Goal: Task Accomplishment & Management: Manage account settings

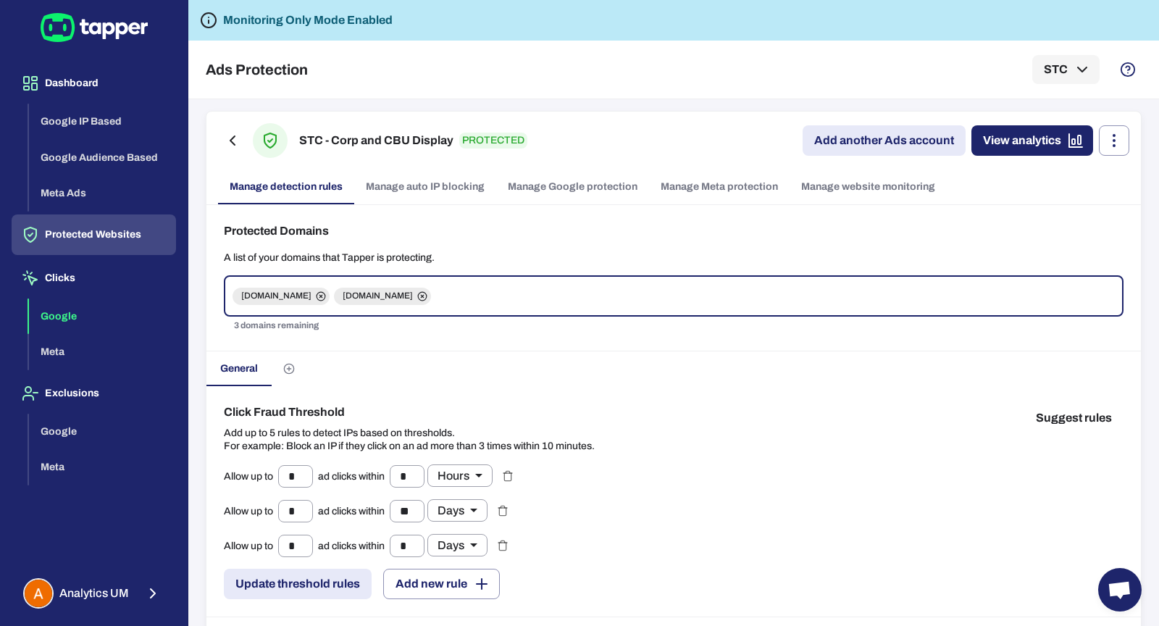
scroll to position [403, 0]
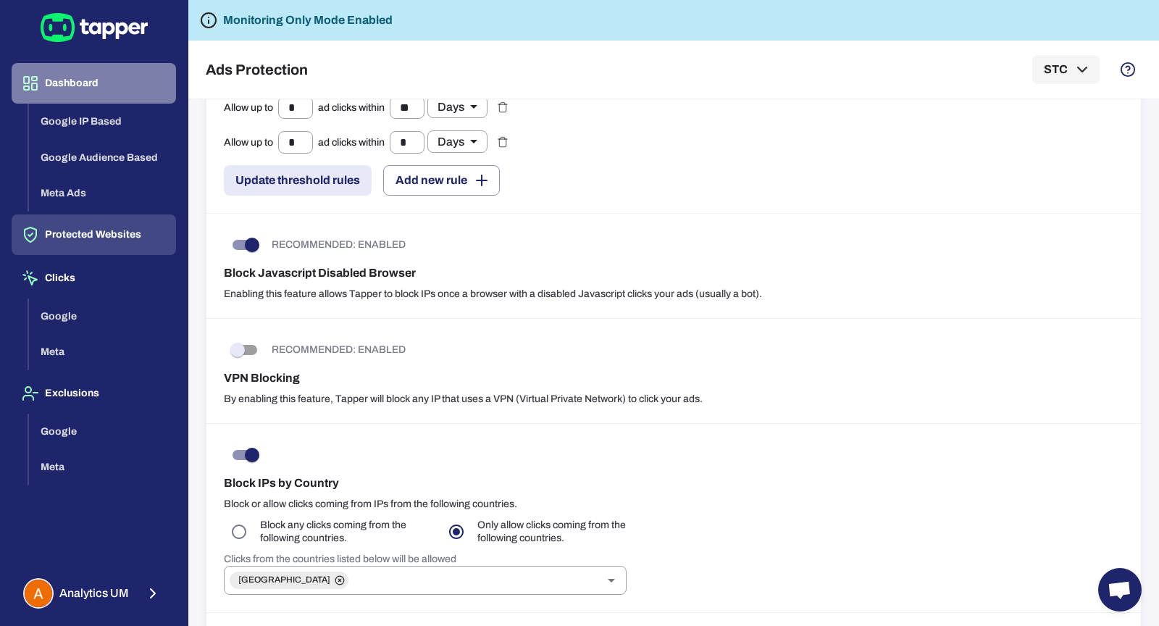
click at [56, 84] on button "Dashboard" at bounding box center [94, 83] width 164 height 41
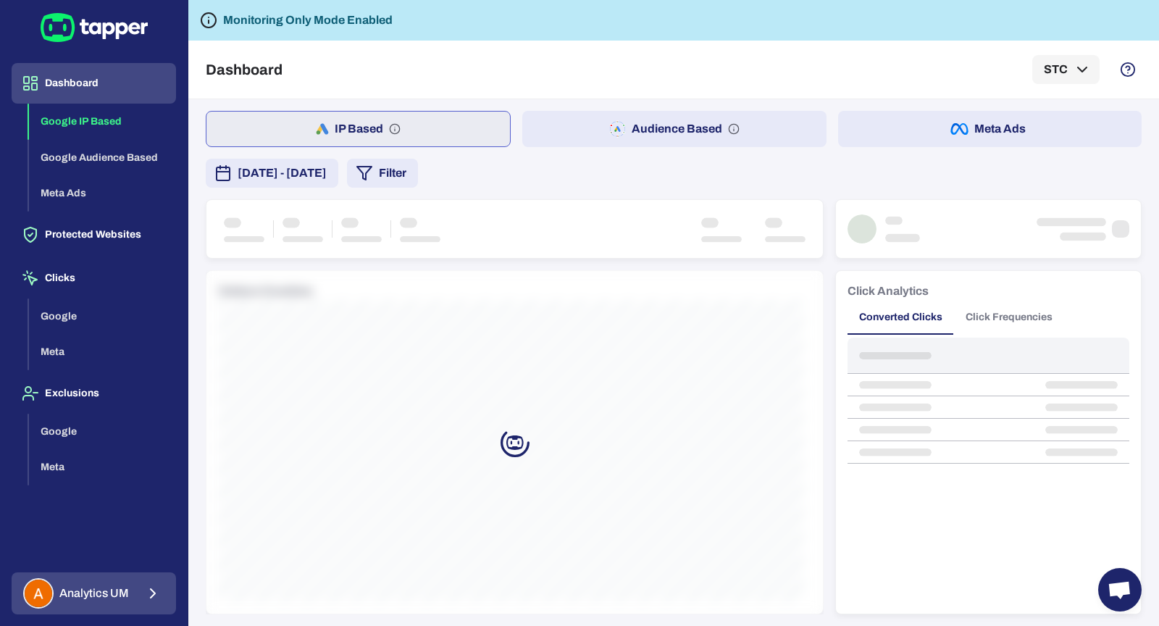
click at [148, 595] on icon "button" at bounding box center [152, 593] width 17 height 17
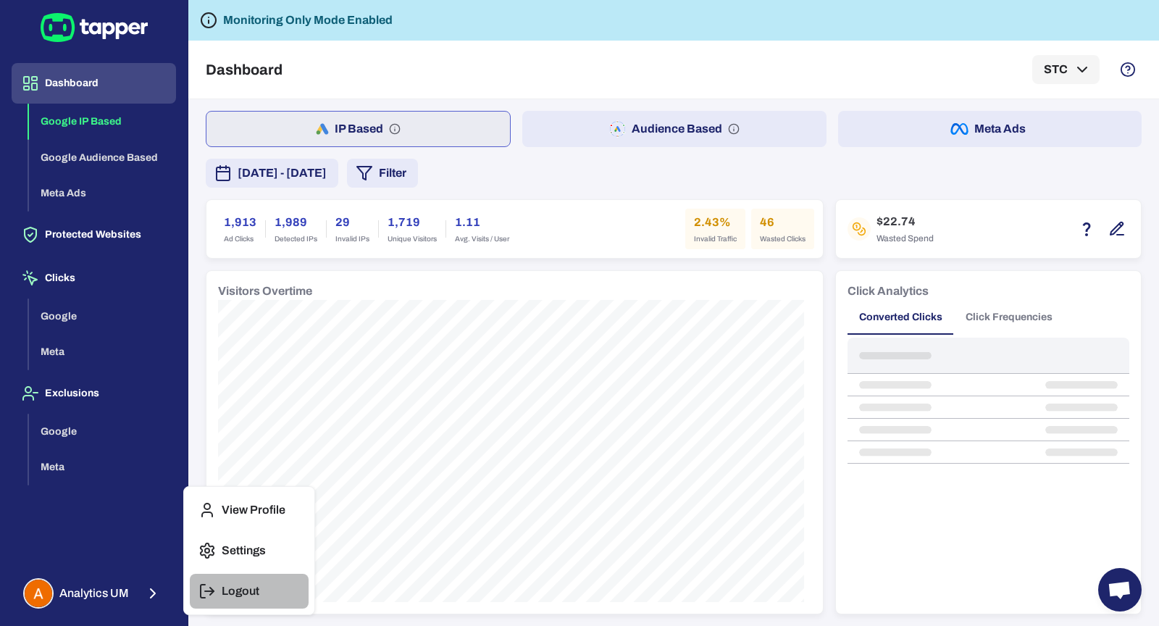
click at [201, 593] on icon "button" at bounding box center [203, 591] width 4 height 13
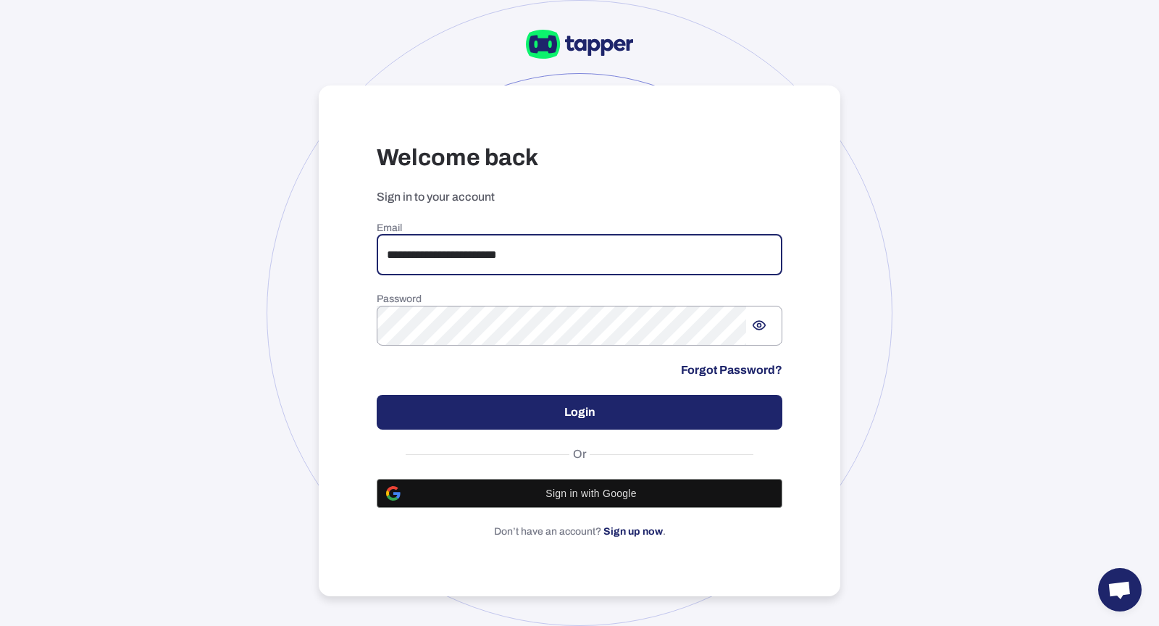
click at [582, 243] on input "**********" at bounding box center [580, 255] width 406 height 41
click at [661, 264] on input "**********" at bounding box center [580, 255] width 406 height 41
type input "*"
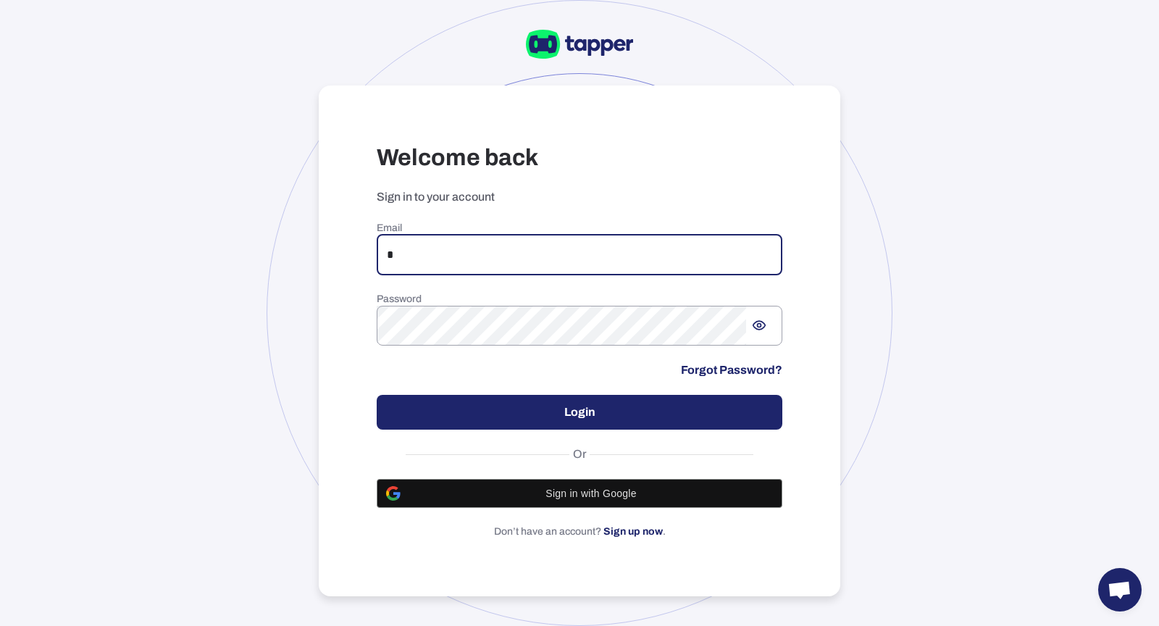
type input "**********"
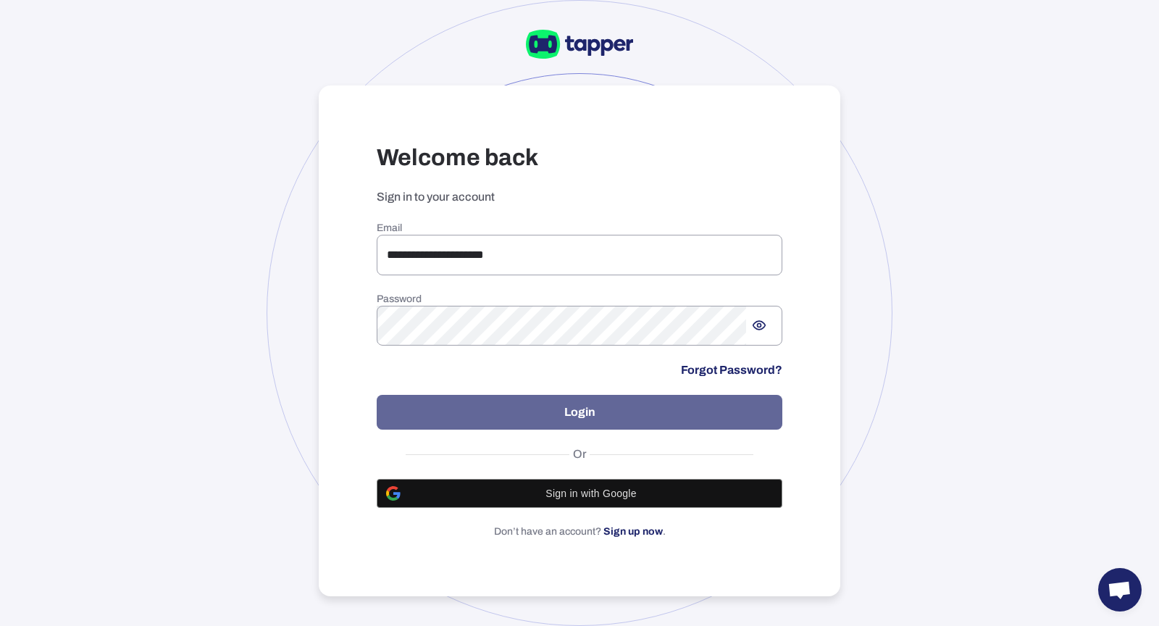
click at [469, 407] on button "Login" at bounding box center [580, 412] width 406 height 35
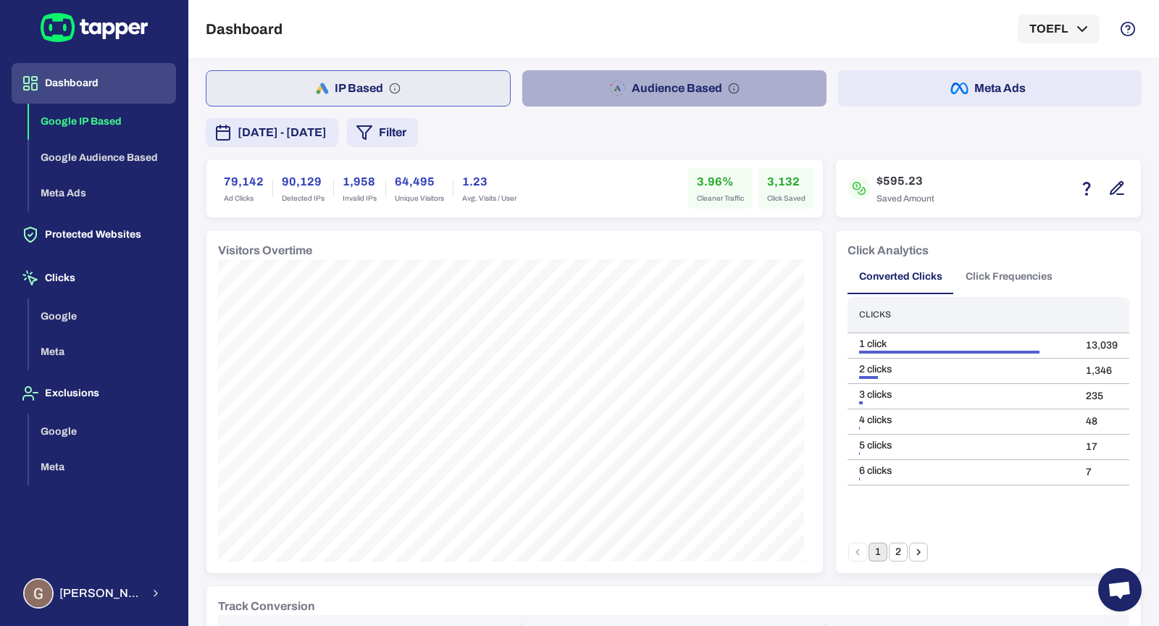
click at [700, 71] on button "Audience Based" at bounding box center [673, 88] width 303 height 36
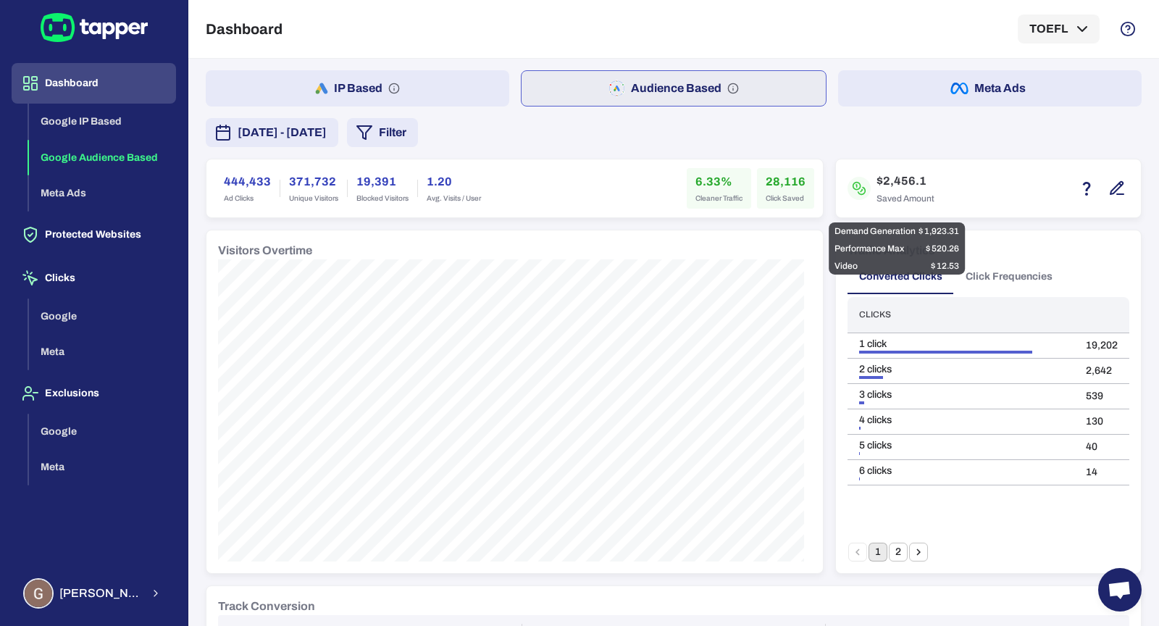
click at [1110, 186] on icon "button" at bounding box center [1116, 188] width 12 height 12
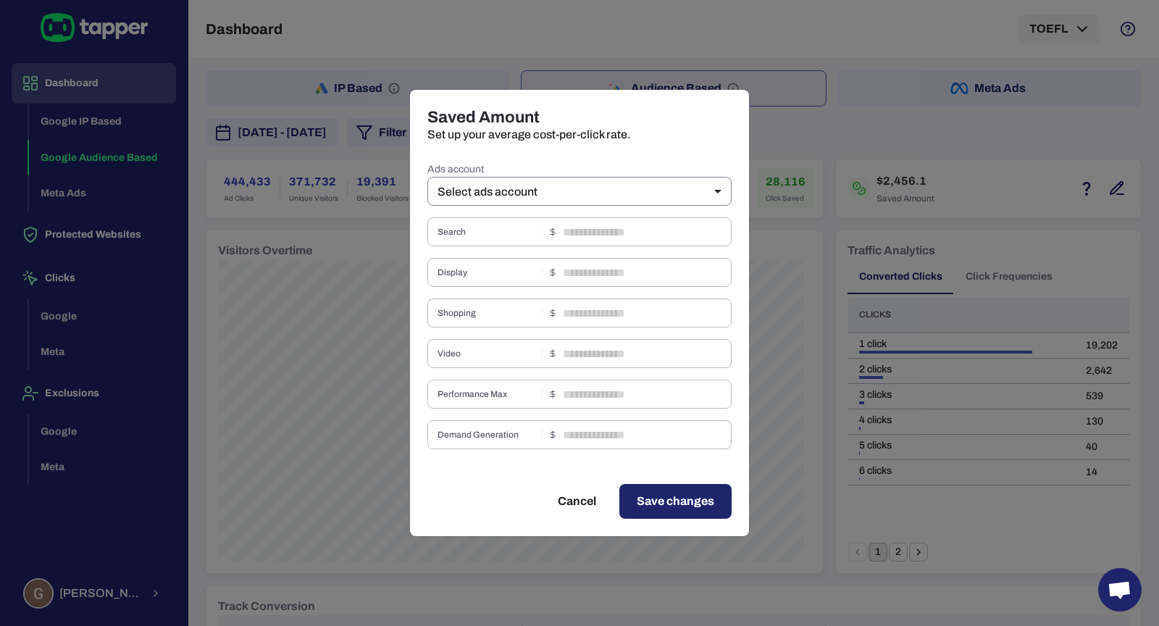
click at [608, 192] on body "Dashboard Google IP Based Google Audience Based Meta Ads Protected Websites Cli…" at bounding box center [579, 313] width 1159 height 626
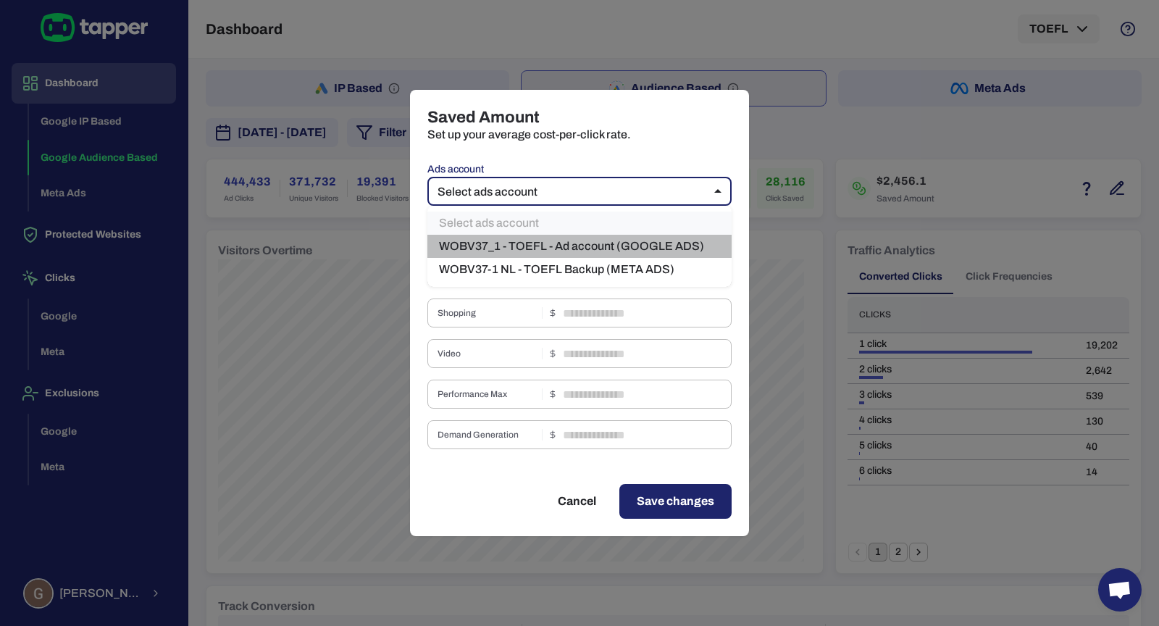
click at [604, 239] on li "WOBV37_1 - TOEFL - Ad account (GOOGLE ADS)" at bounding box center [579, 246] width 304 height 23
type input "***"
type input "****"
type input "*"
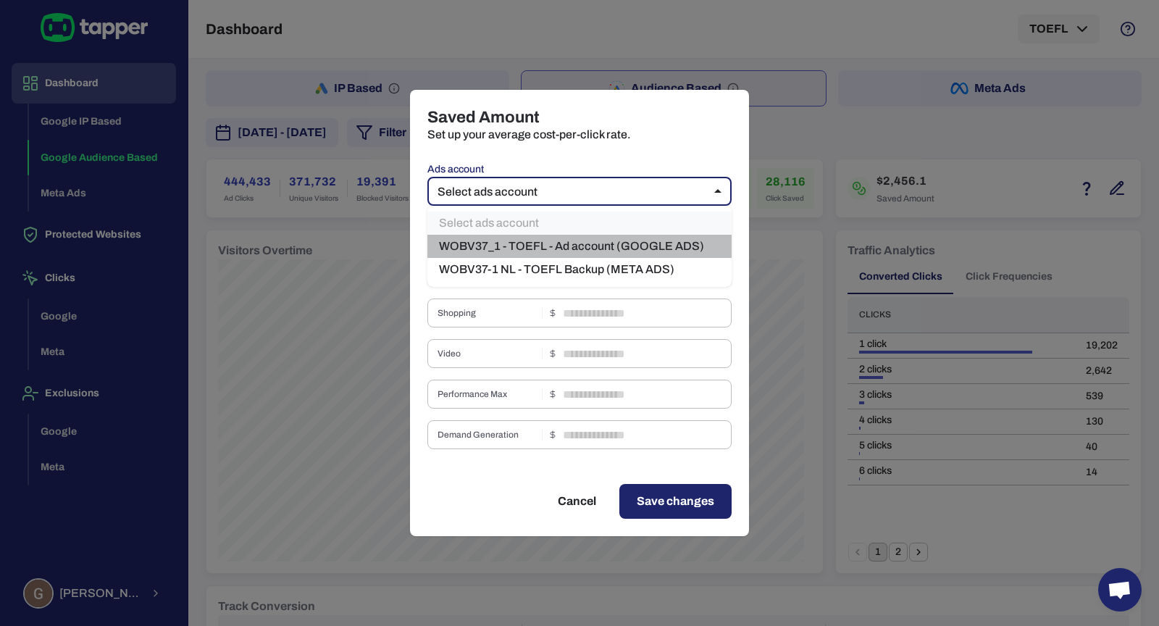
type input "****"
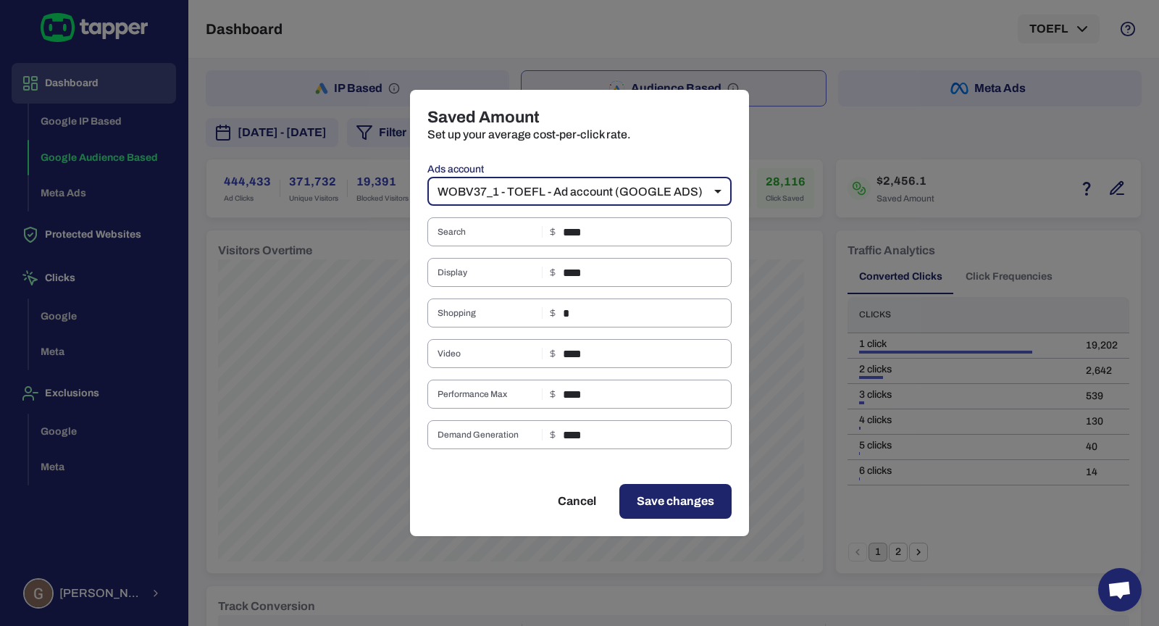
click at [847, 138] on div "Saved Amount Set up your average cost-per-click rate. Ads account WOBV37_1 - TO…" at bounding box center [579, 313] width 1159 height 626
type input "**"
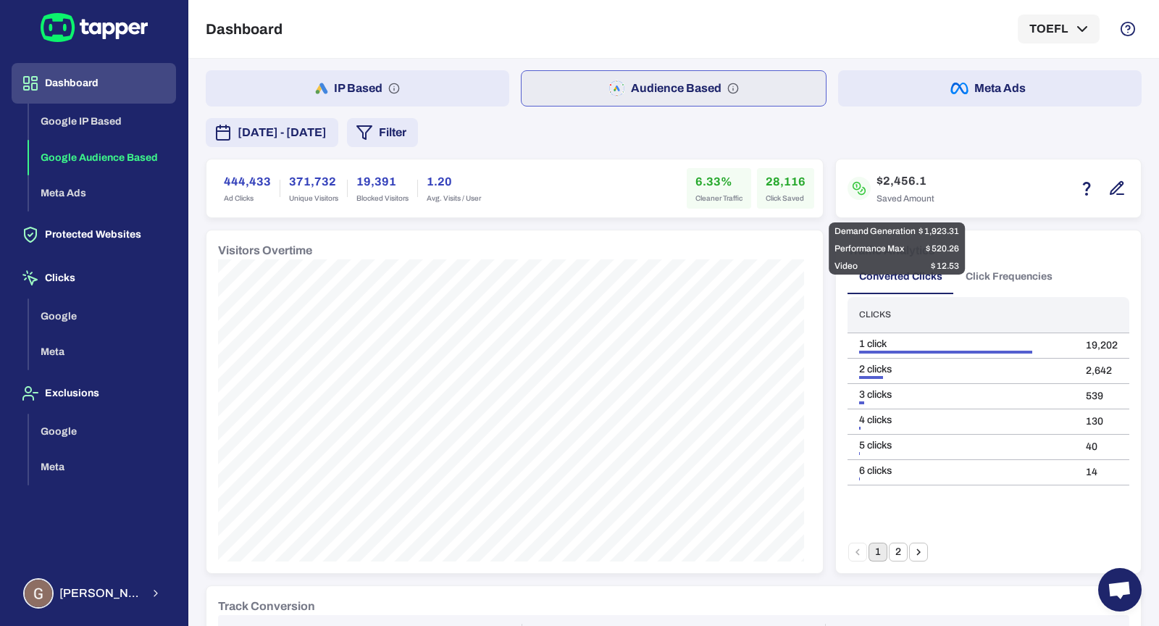
click at [1110, 186] on icon "button" at bounding box center [1116, 188] width 12 height 12
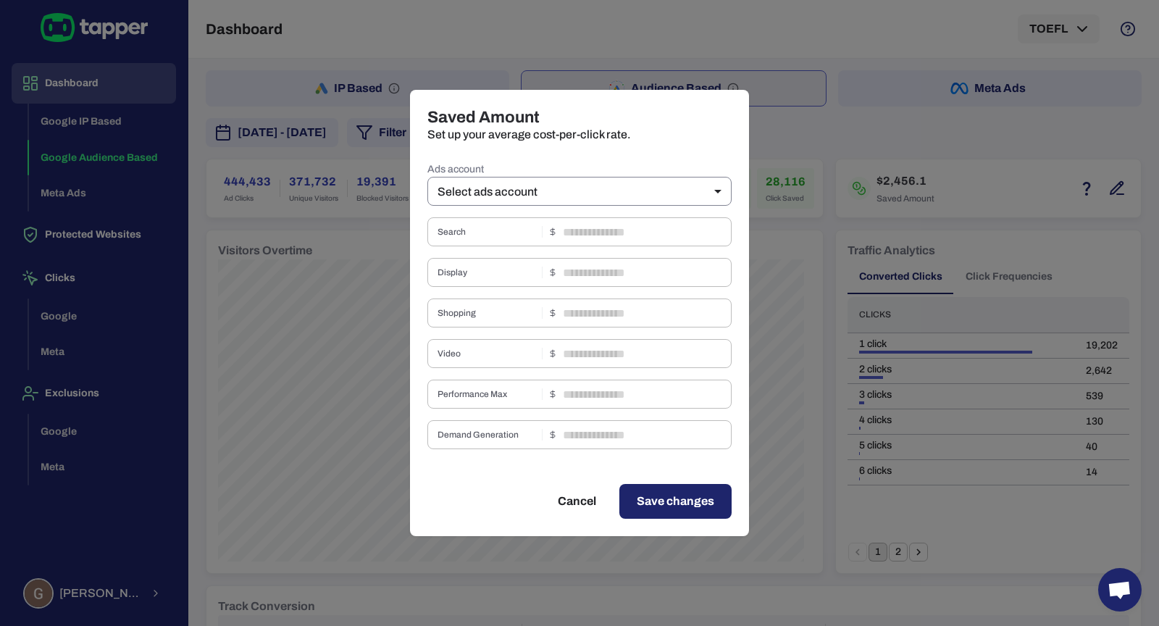
click at [580, 181] on body "Dashboard Google IP Based Google Audience Based Meta Ads Protected Websites Cli…" at bounding box center [579, 313] width 1159 height 626
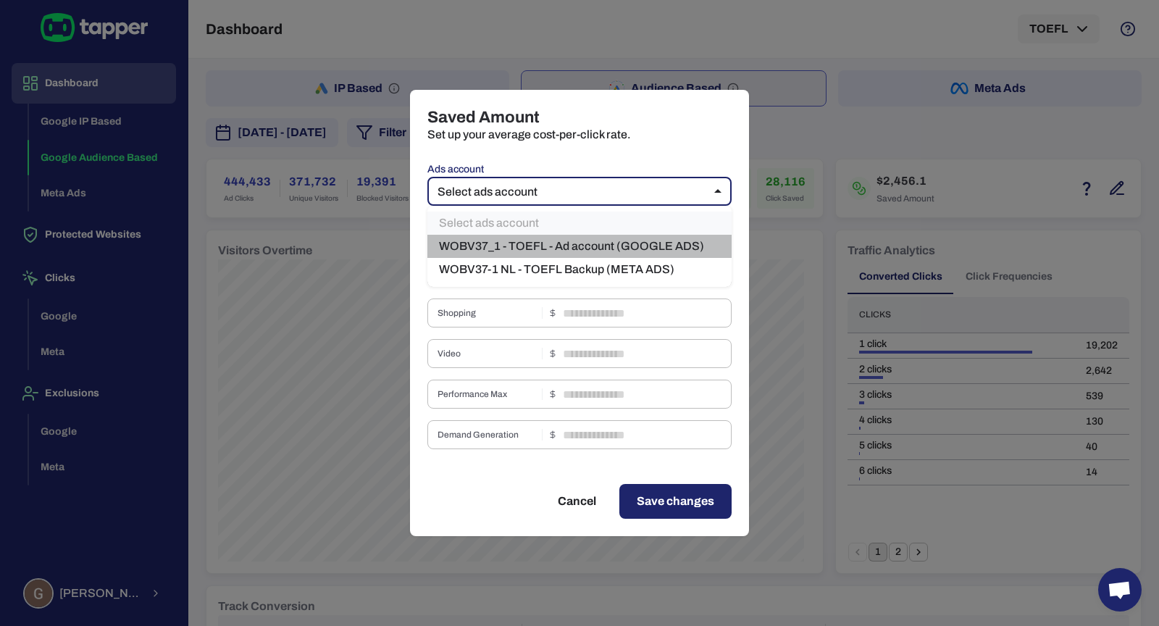
click at [584, 245] on li "WOBV37_1 - TOEFL - Ad account (GOOGLE ADS)" at bounding box center [579, 246] width 304 height 23
type input "***"
type input "****"
type input "*"
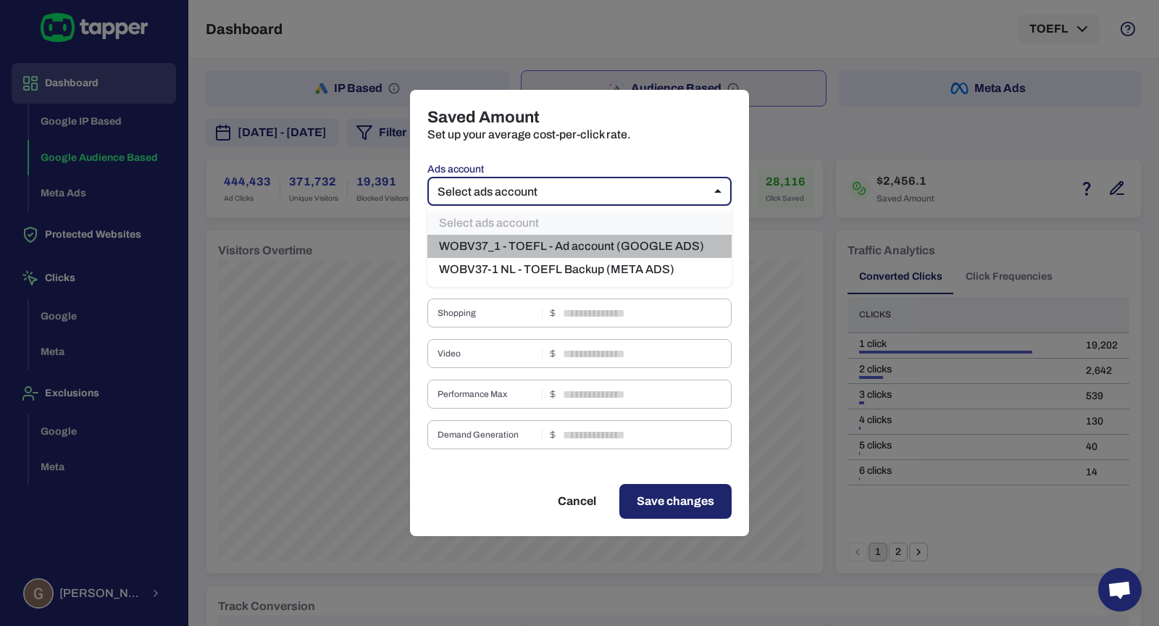
type input "****"
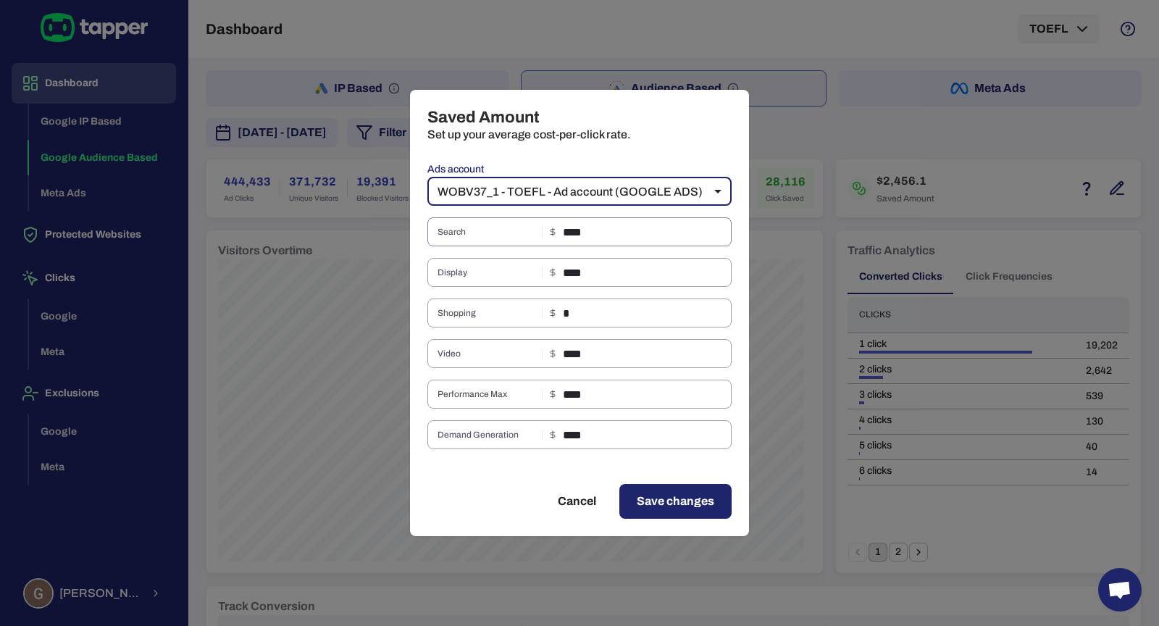
click at [571, 236] on input "****" at bounding box center [647, 231] width 169 height 29
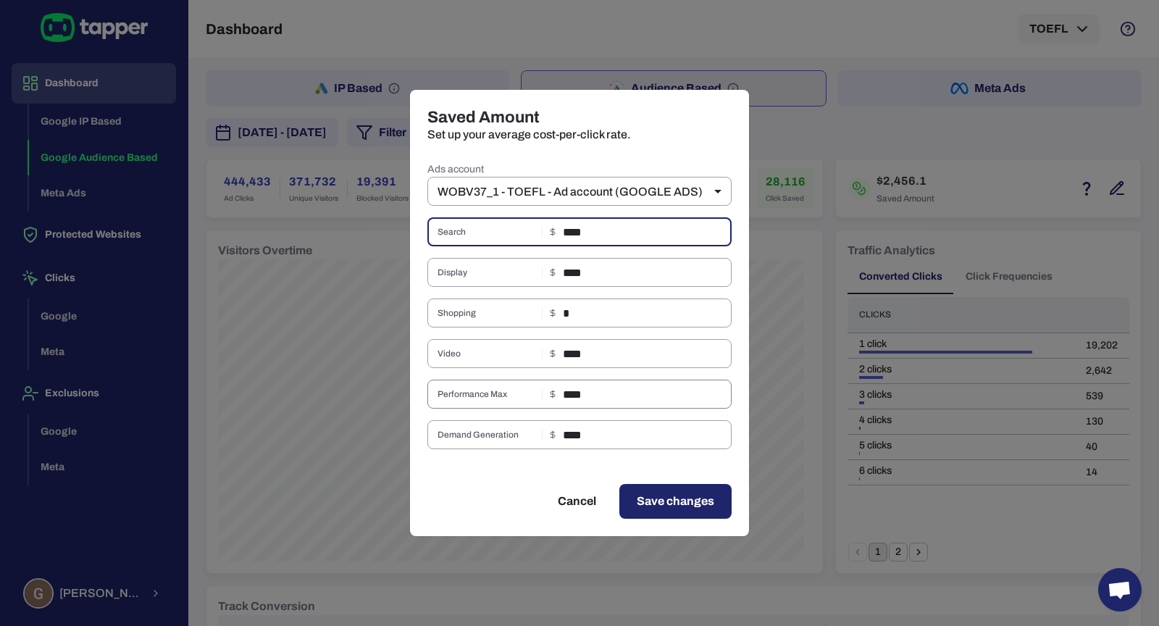
type input "****"
click at [563, 398] on input "****" at bounding box center [647, 394] width 169 height 29
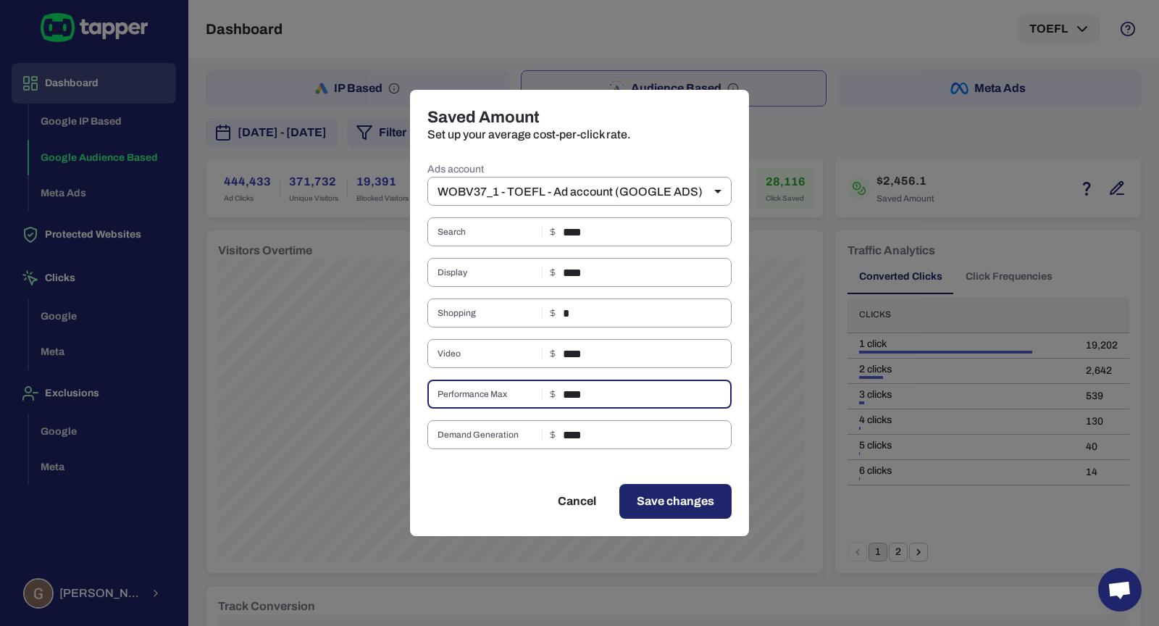
type input "****"
click at [658, 498] on span "Save changes" at bounding box center [676, 501] width 78 height 17
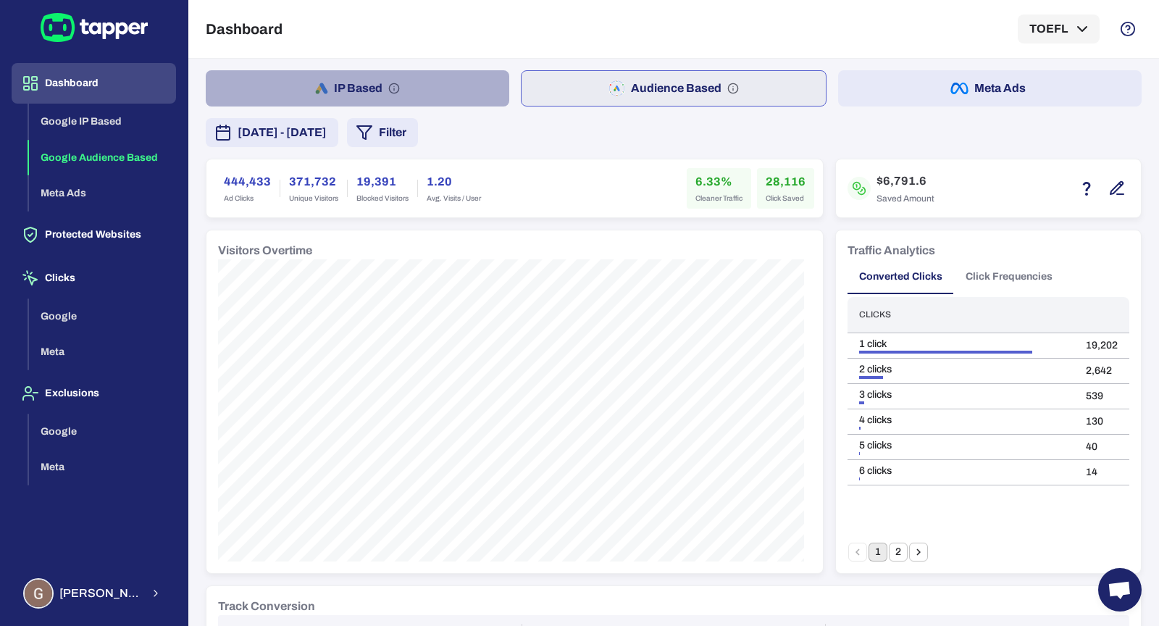
click at [469, 87] on button "IP Based" at bounding box center [357, 88] width 303 height 36
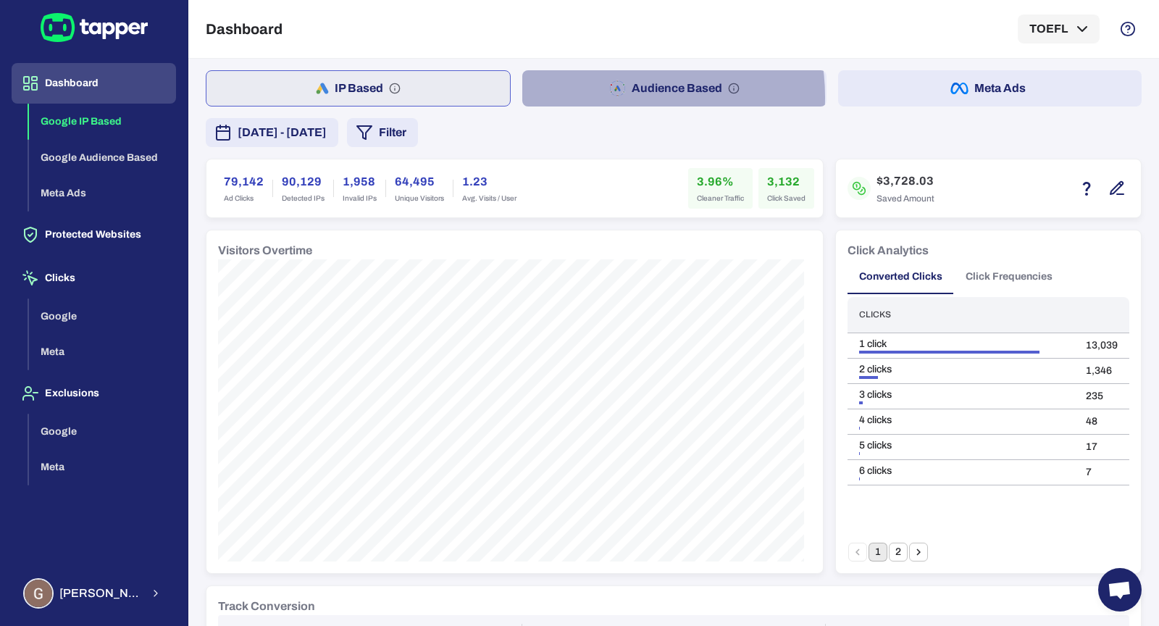
click at [599, 97] on button "Audience Based" at bounding box center [673, 88] width 303 height 36
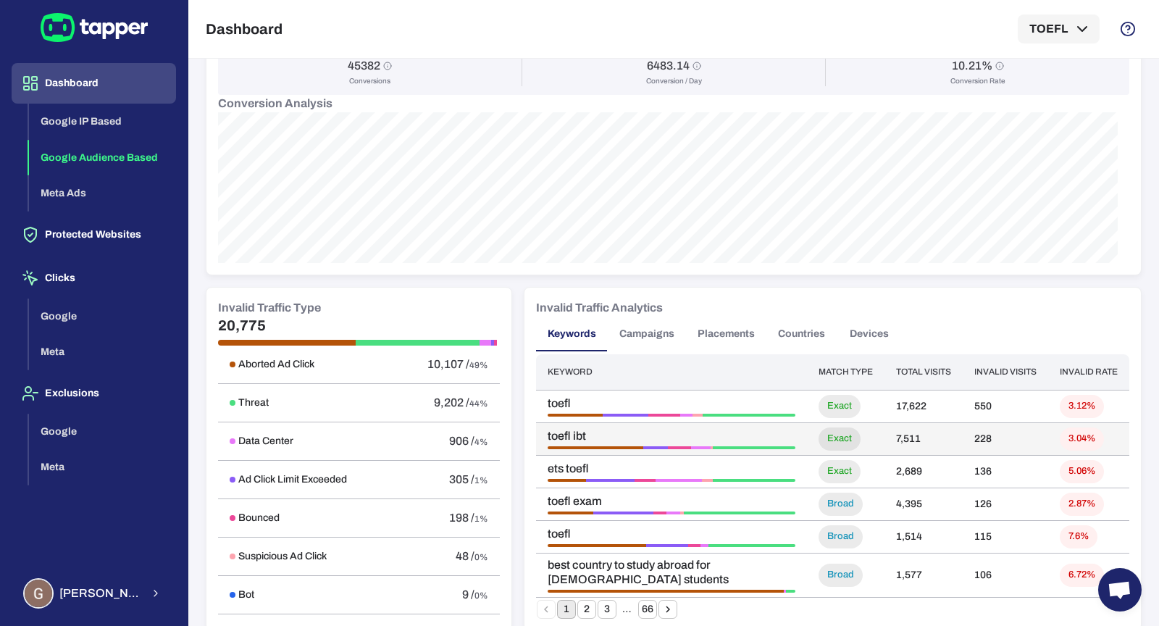
scroll to position [566, 0]
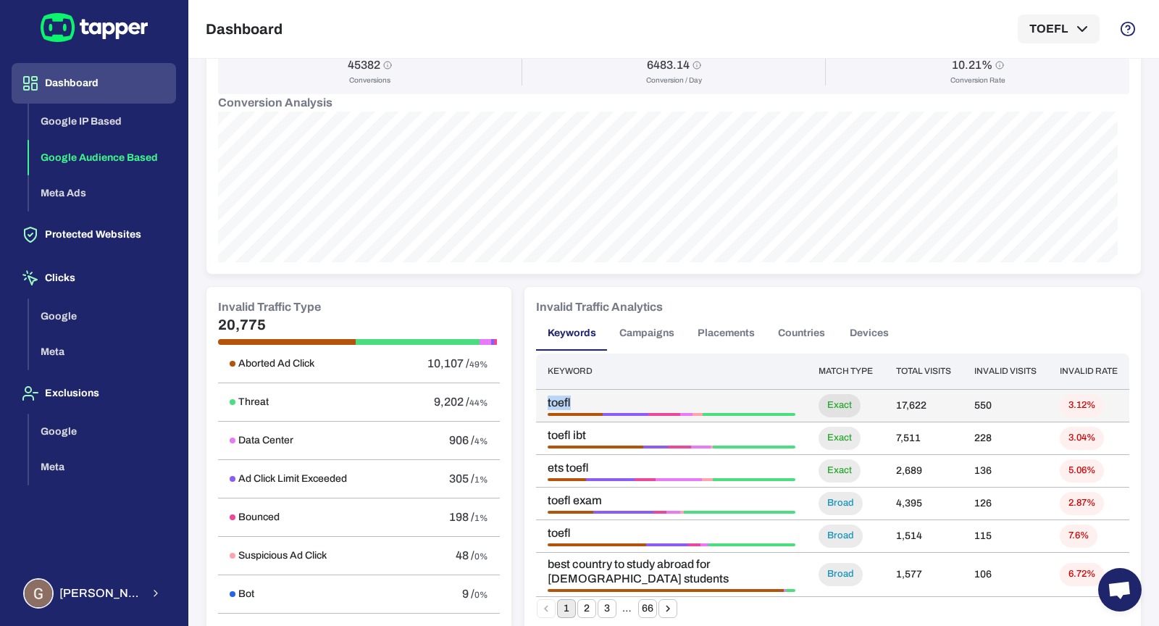
drag, startPoint x: 555, startPoint y: 395, endPoint x: 538, endPoint y: 393, distance: 16.8
click at [538, 393] on td "toefl" at bounding box center [671, 405] width 271 height 33
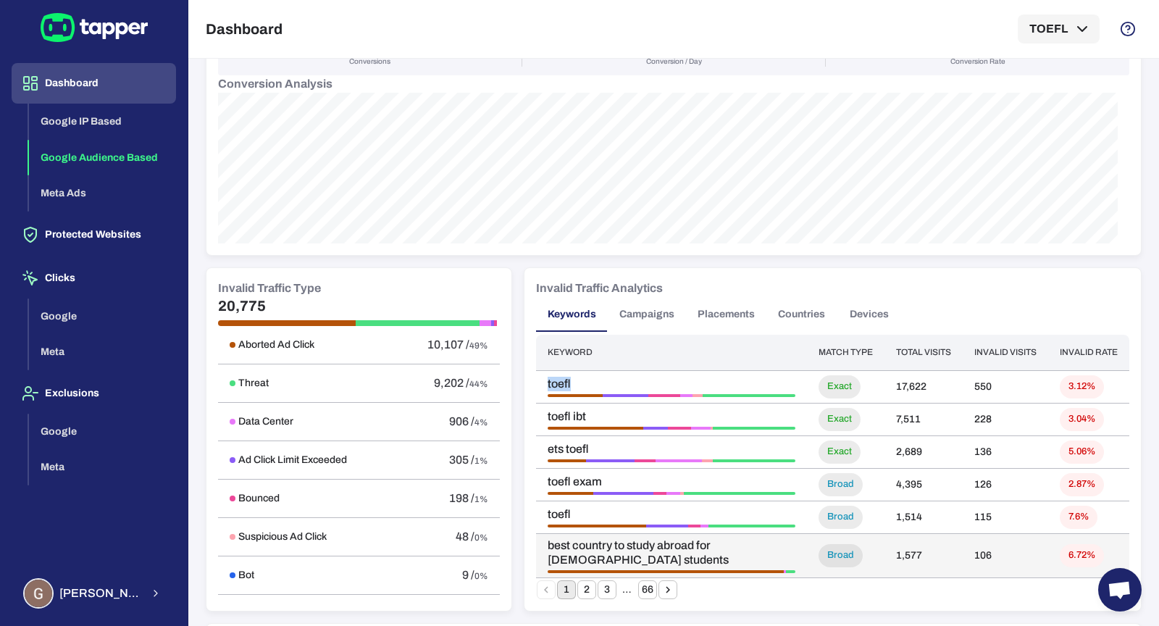
scroll to position [587, 0]
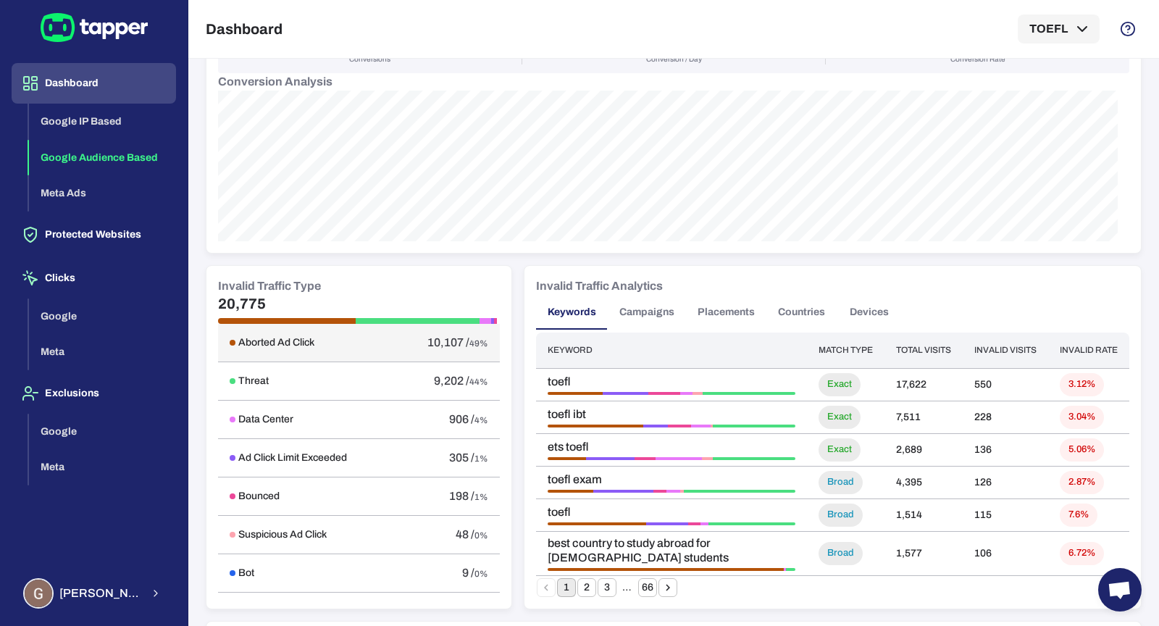
click at [365, 339] on div "Aborted Ad Click" at bounding box center [306, 342] width 153 height 13
click at [261, 348] on td "Aborted Ad Click" at bounding box center [306, 343] width 176 height 38
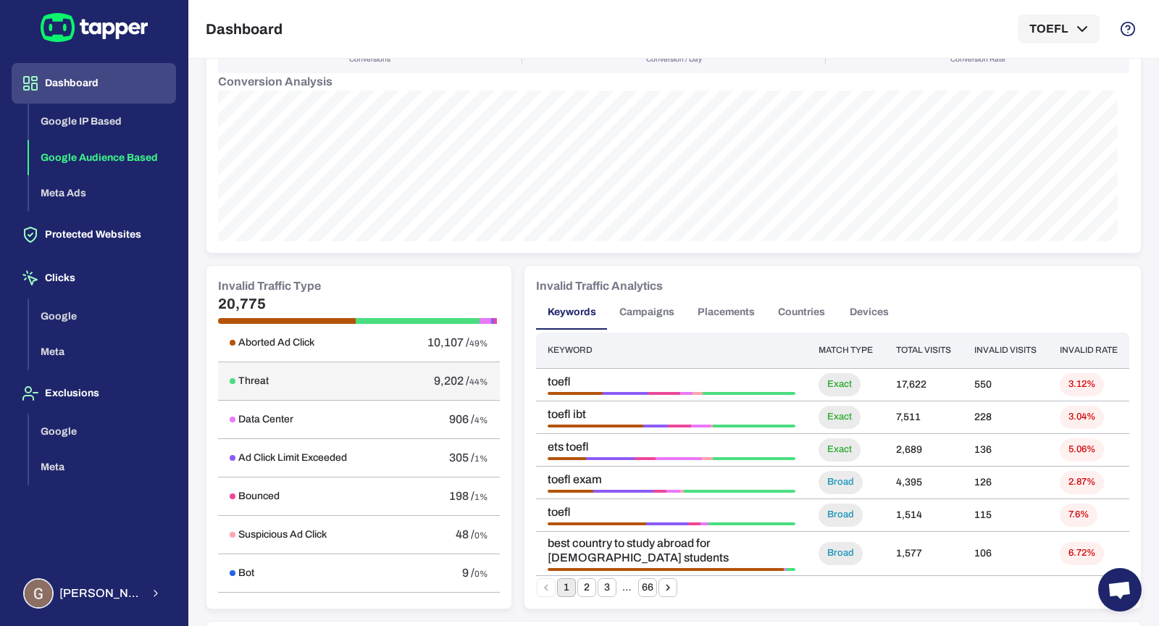
click at [264, 367] on td "Threat" at bounding box center [306, 381] width 176 height 38
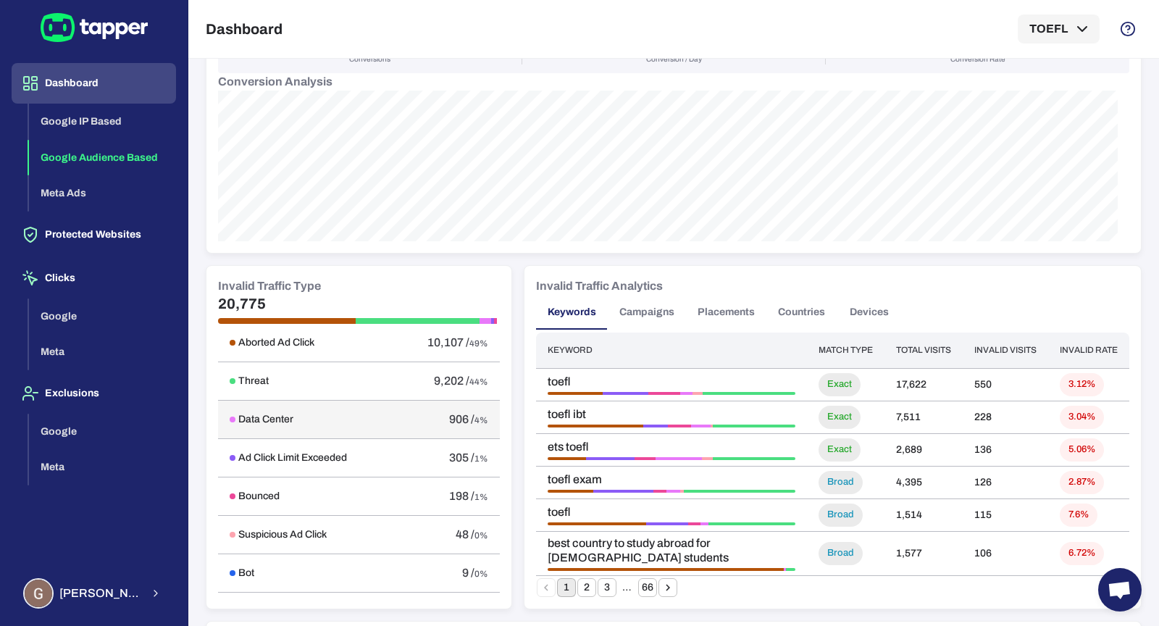
click at [300, 427] on td "Data Center" at bounding box center [306, 420] width 176 height 38
click at [300, 419] on div "Data Center" at bounding box center [306, 419] width 153 height 13
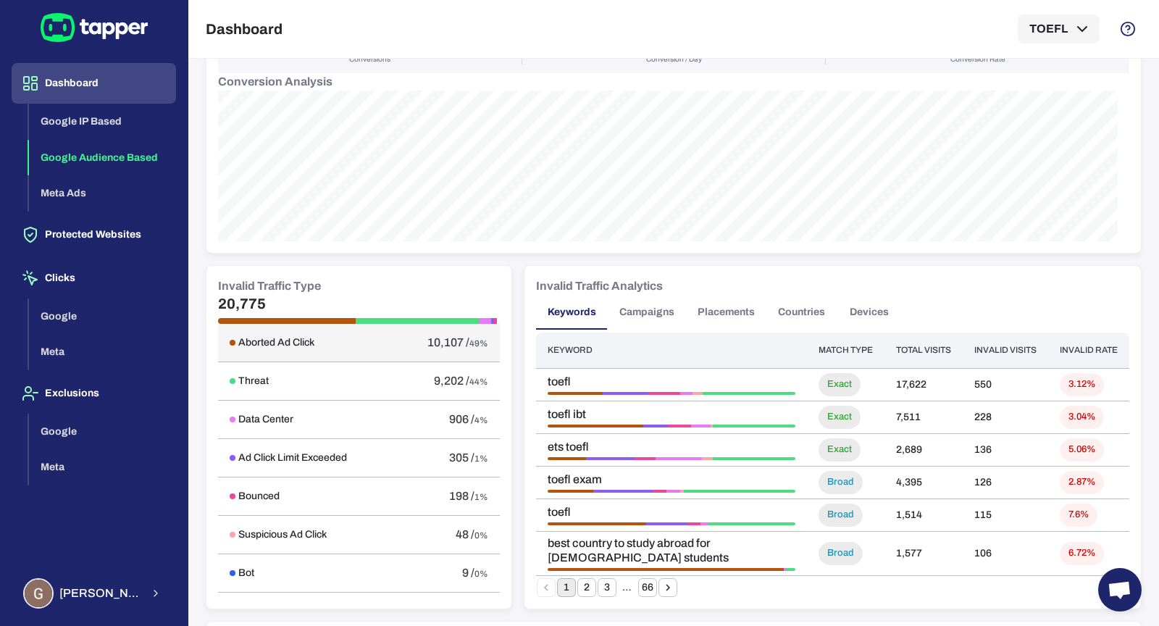
click at [268, 340] on h6 "Aborted Ad Click" at bounding box center [276, 342] width 76 height 13
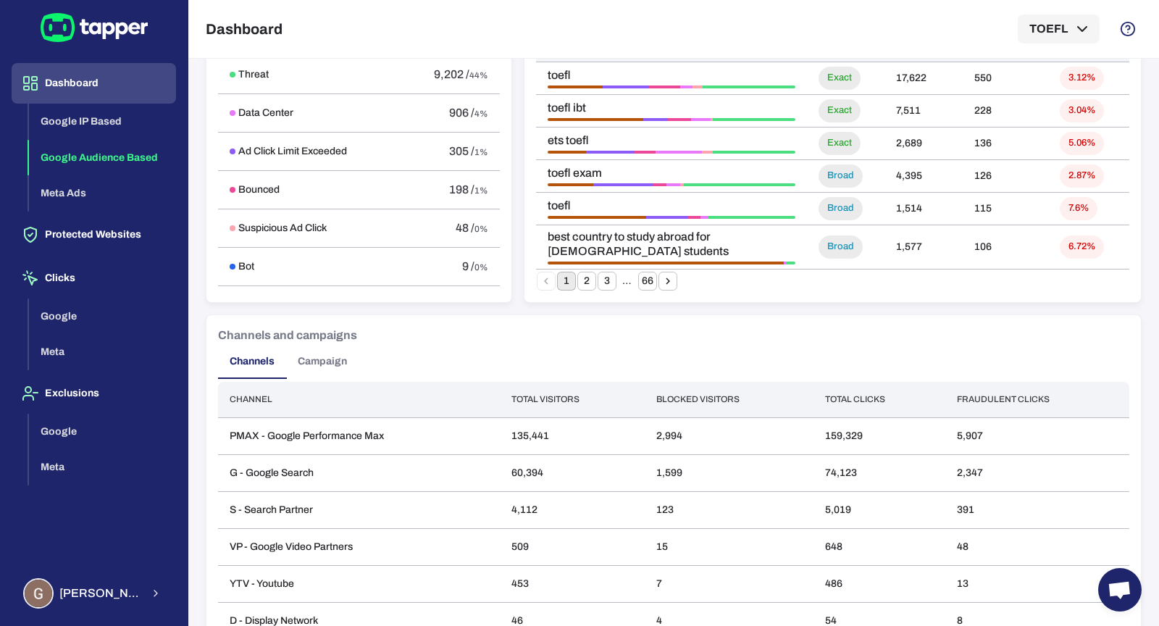
scroll to position [729, 0]
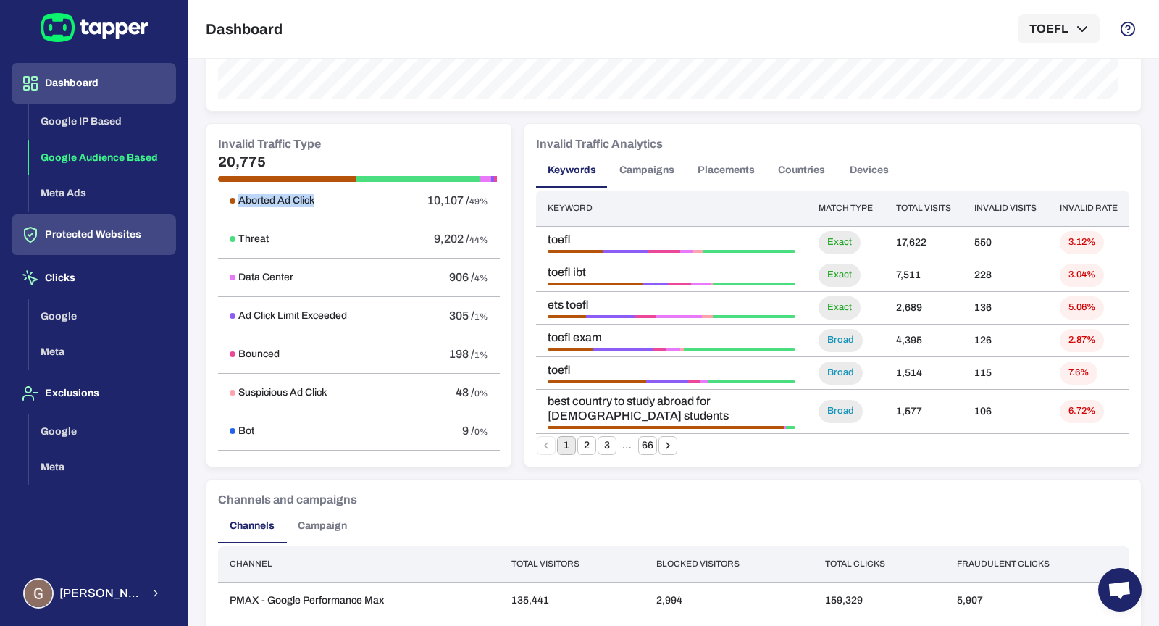
click at [120, 252] on button "Protected Websites" at bounding box center [94, 234] width 164 height 41
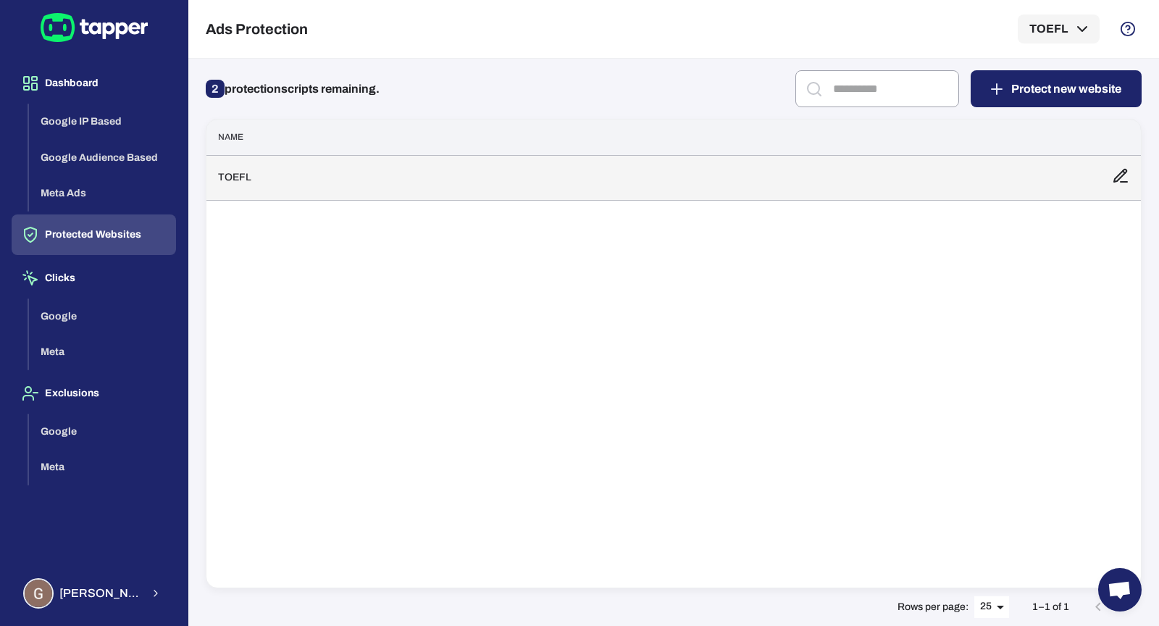
click at [442, 191] on td "TOEFL" at bounding box center [653, 177] width 894 height 45
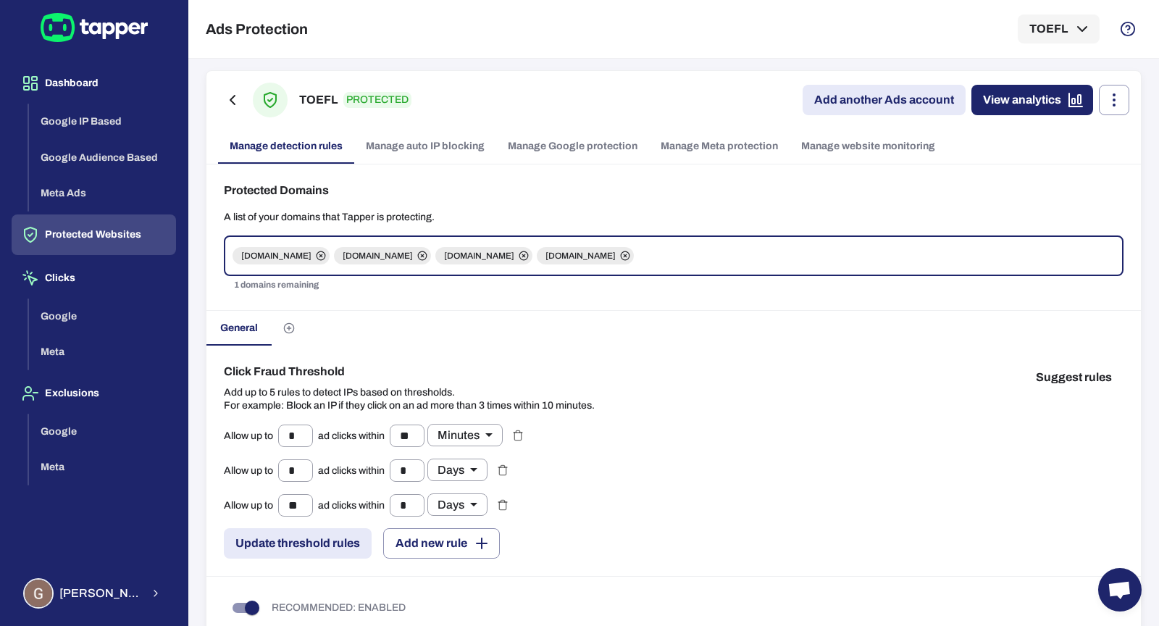
click at [595, 142] on link "Manage Google protection" at bounding box center [572, 146] width 153 height 35
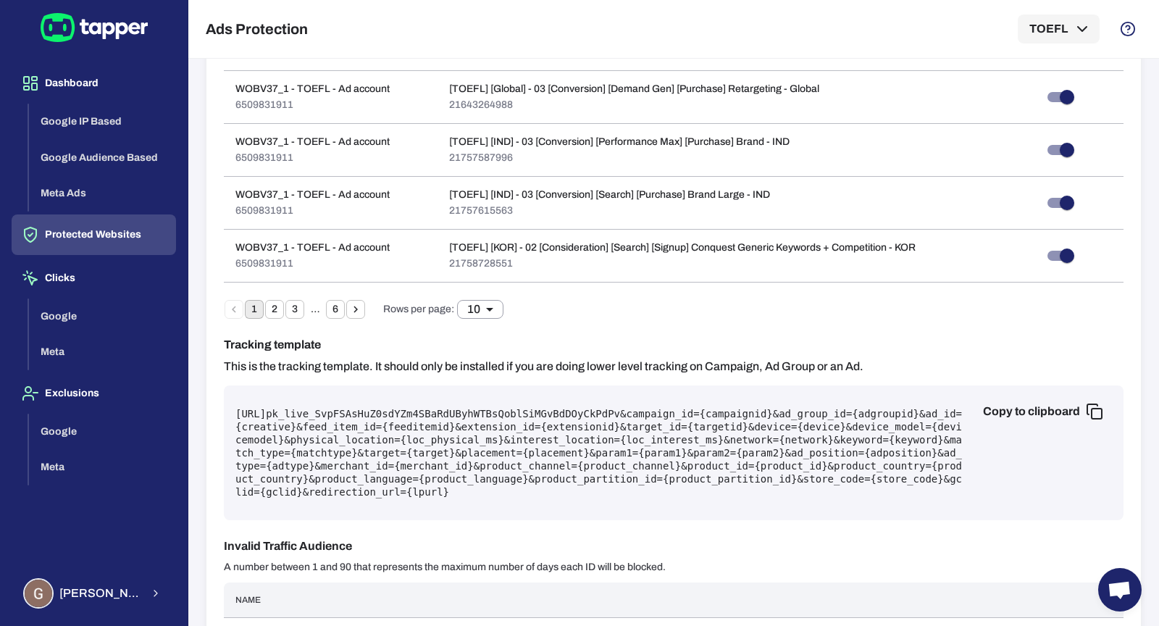
scroll to position [816, 0]
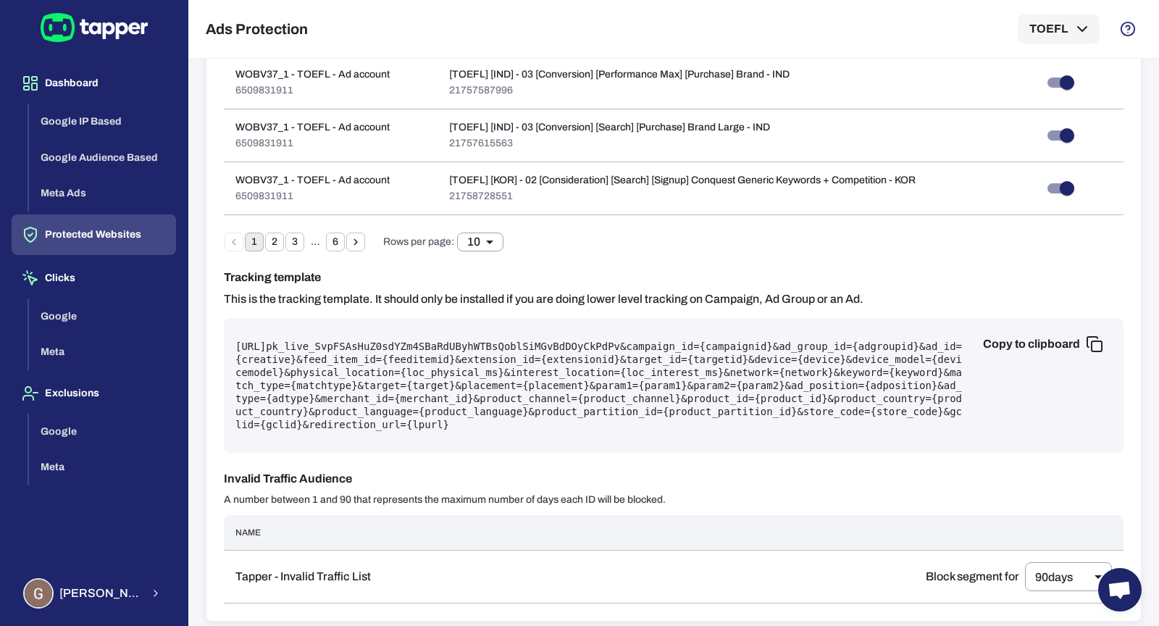
click at [513, 400] on pre "https://protect.tapper.ai/google-ads/click?pk= pk_live_SvpFSAsHuZ0sdYZm4SBaRdUB…" at bounding box center [673, 385] width 876 height 91
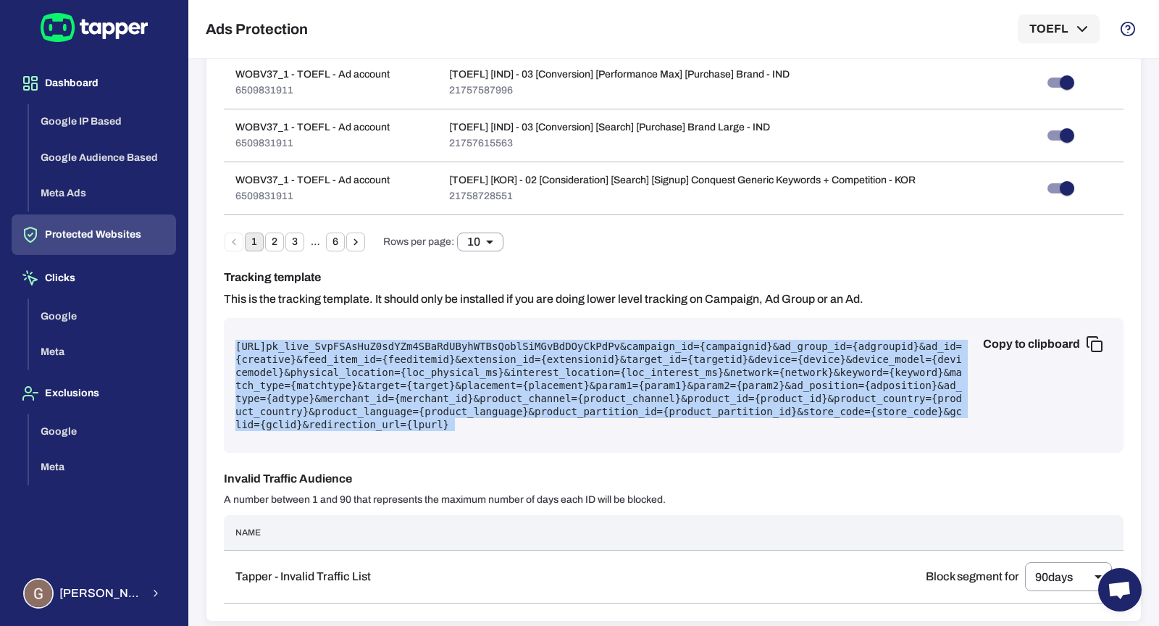
click at [513, 400] on pre "https://protect.tapper.ai/google-ads/click?pk= pk_live_SvpFSAsHuZ0sdYZm4SBaRdUB…" at bounding box center [673, 385] width 876 height 91
click at [513, 399] on pre "https://protect.tapper.ai/google-ads/click?pk= pk_live_SvpFSAsHuZ0sdYZm4SBaRdUB…" at bounding box center [673, 385] width 876 height 91
drag, startPoint x: 721, startPoint y: 390, endPoint x: 700, endPoint y: 382, distance: 22.7
click at [721, 390] on pre "https://protect.tapper.ai/google-ads/click?pk= pk_live_SvpFSAsHuZ0sdYZm4SBaRdUB…" at bounding box center [673, 385] width 876 height 91
drag, startPoint x: 226, startPoint y: 343, endPoint x: 459, endPoint y: 342, distance: 233.2
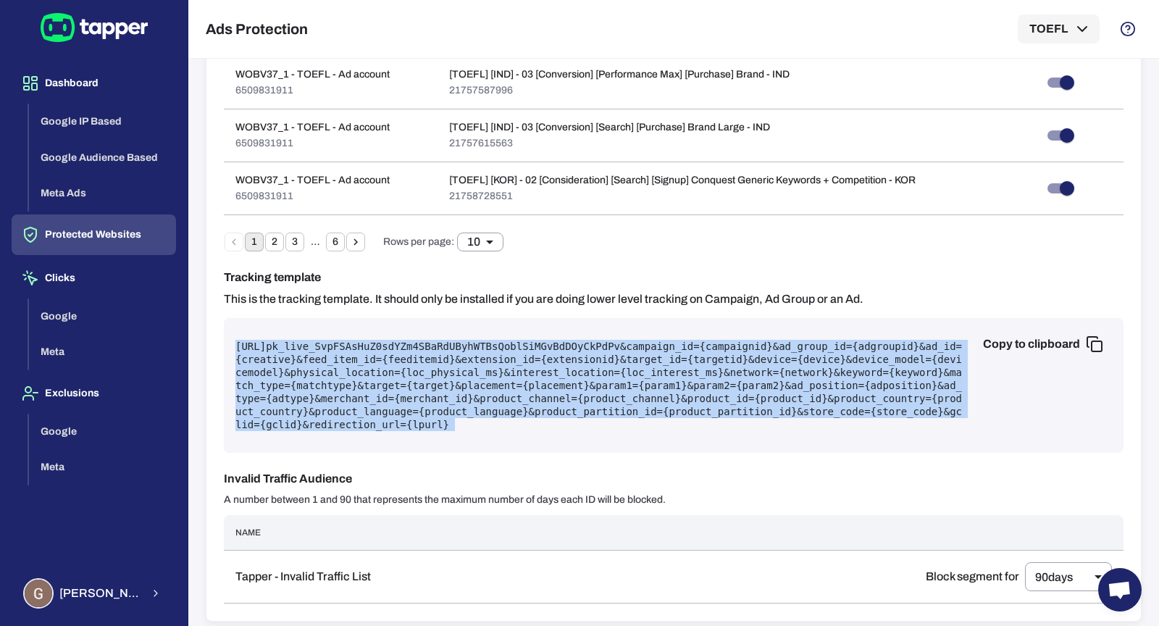
click at [459, 342] on div "Copy to clipboard https://protect.tapper.ai/google-ads/click?pk= pk_live_SvpFSA…" at bounding box center [674, 385] width 900 height 135
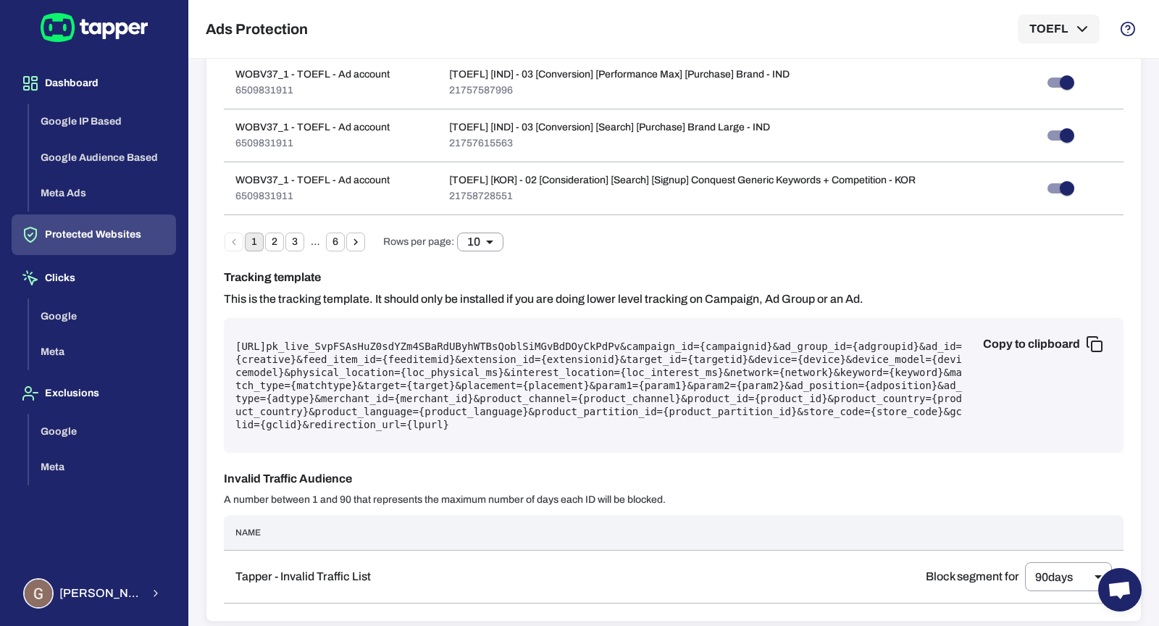
click at [704, 435] on div "Copy to clipboard https://protect.tapper.ai/google-ads/click?pk= pk_live_SvpFSA…" at bounding box center [674, 385] width 900 height 135
click at [704, 430] on div "Copy to clipboard https://protect.tapper.ai/google-ads/click?pk= pk_live_SvpFSA…" at bounding box center [674, 385] width 900 height 135
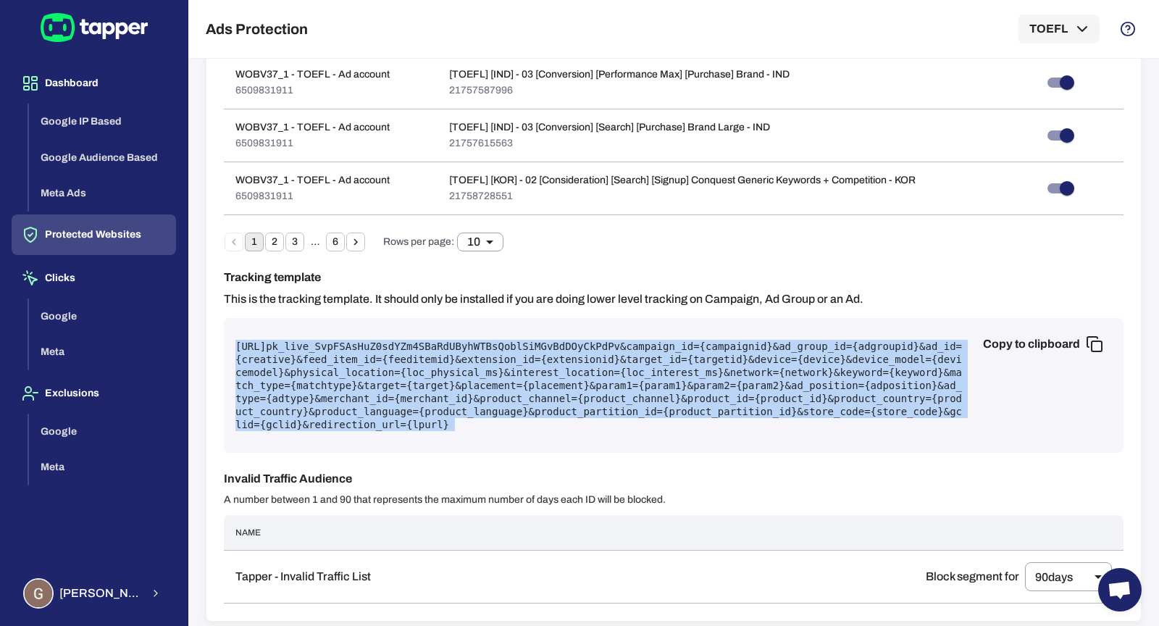
click at [704, 430] on div "Copy to clipboard https://protect.tapper.ai/google-ads/click?pk= pk_live_SvpFSA…" at bounding box center [674, 385] width 900 height 135
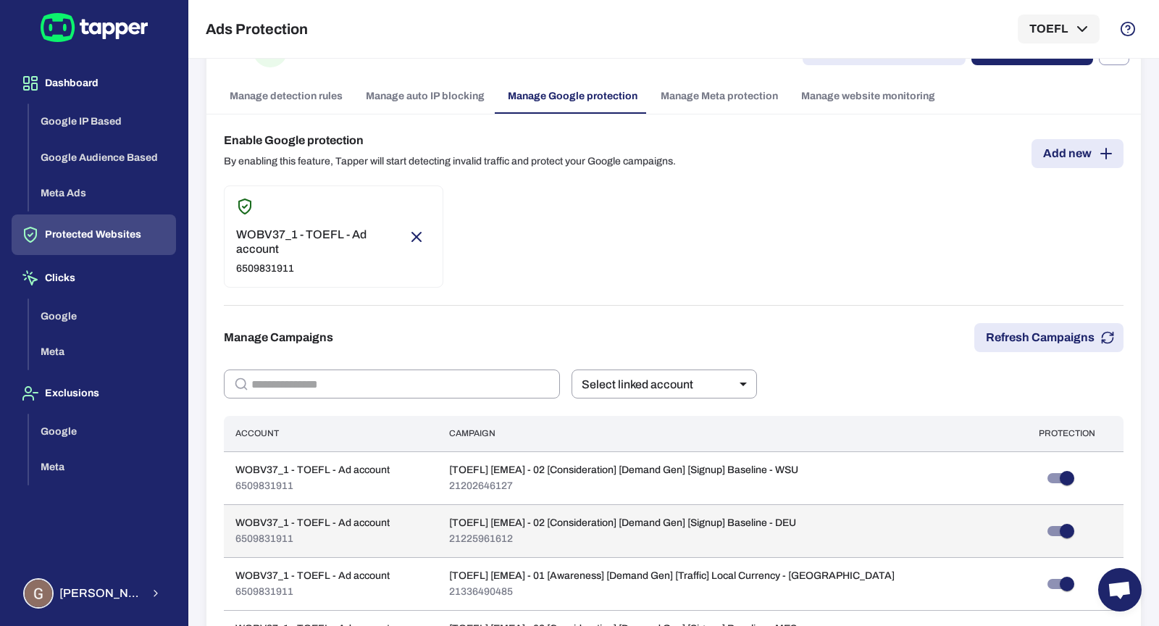
scroll to position [0, 0]
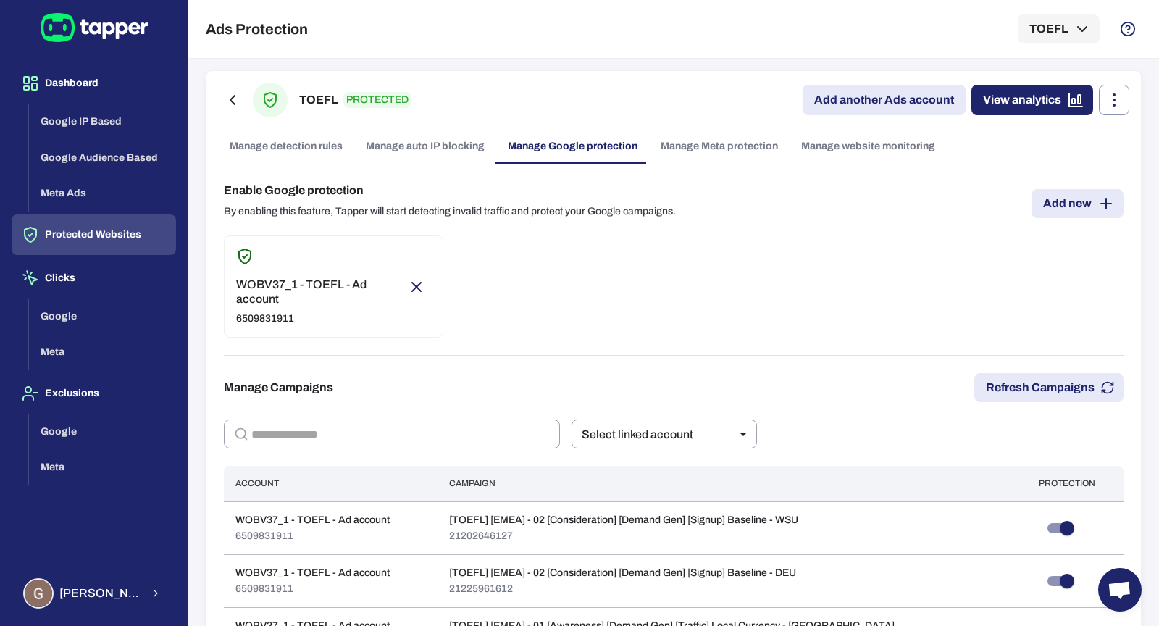
click at [907, 155] on link "Manage website monitoring" at bounding box center [868, 146] width 157 height 35
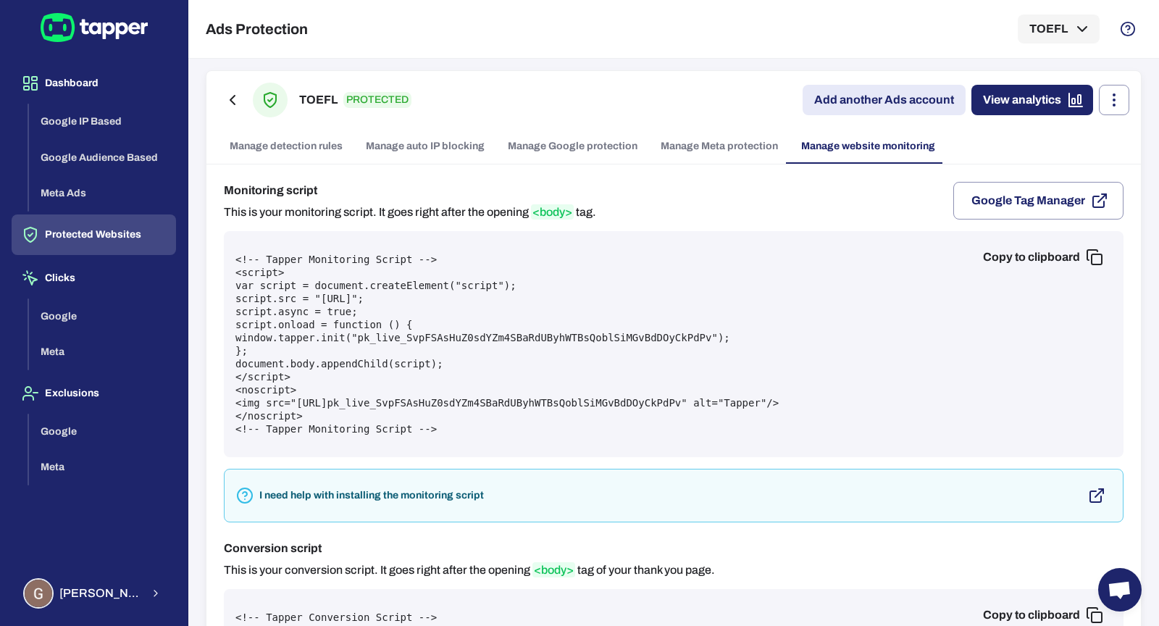
click at [620, 386] on pre "<!-- Tapper Monitoring Script --> <script> var script = document.createElement(…" at bounding box center [673, 344] width 876 height 183
click at [621, 384] on pre "<!-- Tapper Monitoring Script --> <script> var script = document.createElement(…" at bounding box center [673, 344] width 876 height 183
click at [613, 395] on pre "<!-- Tapper Monitoring Script --> <script> var script = document.createElement(…" at bounding box center [673, 344] width 876 height 183
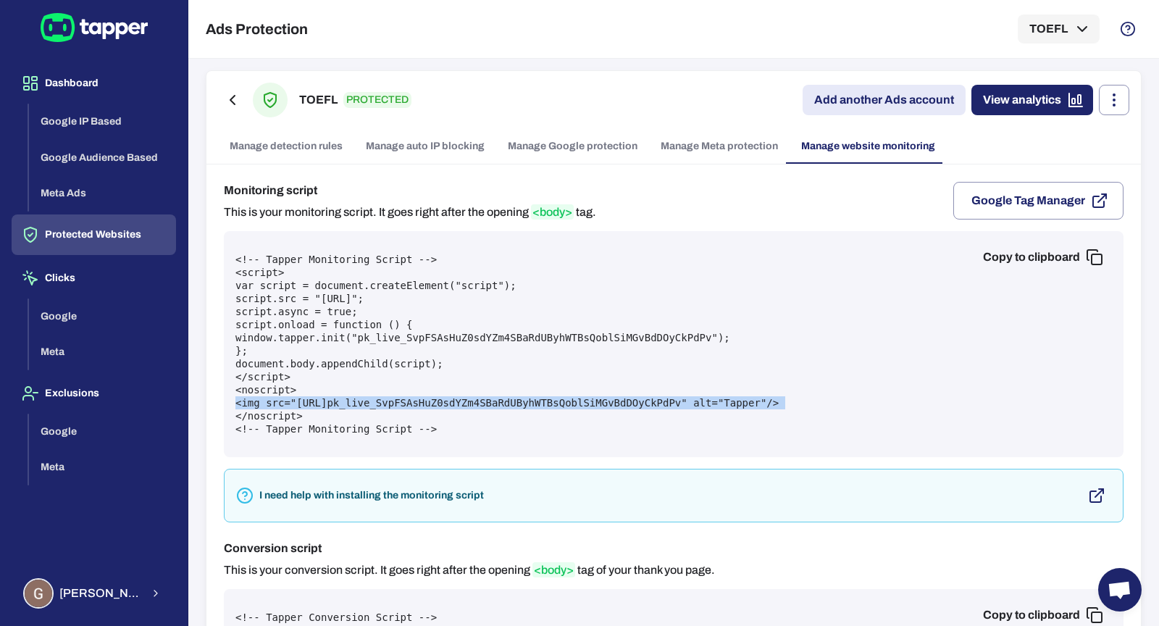
click at [613, 395] on pre "<!-- Tapper Monitoring Script --> <script> var script = document.createElement(…" at bounding box center [673, 344] width 876 height 183
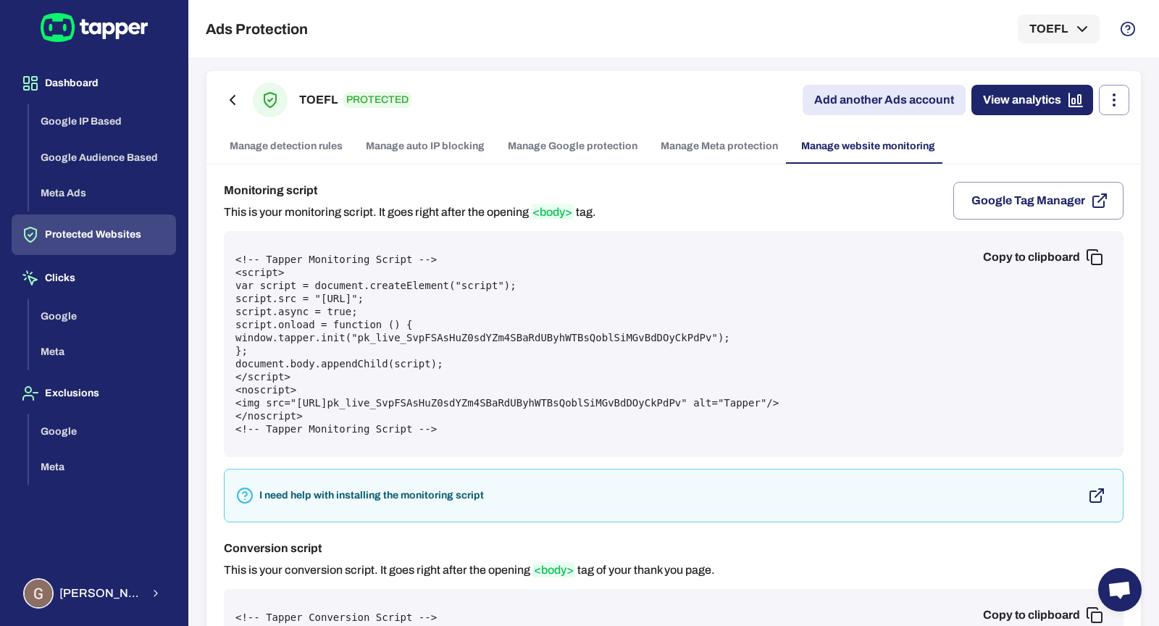
click at [608, 391] on pre "<!-- Tapper Monitoring Script --> <script> var script = document.createElement(…" at bounding box center [673, 344] width 876 height 183
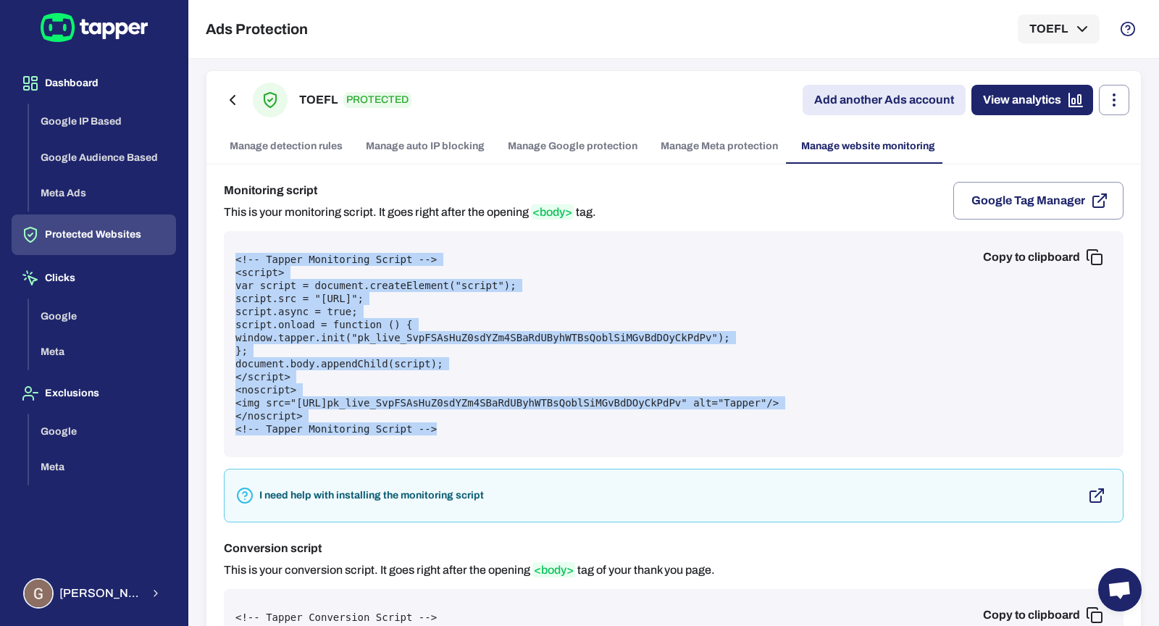
drag, startPoint x: 238, startPoint y: 256, endPoint x: 527, endPoint y: 439, distance: 342.2
click at [527, 439] on div "Copy to clipboard <!-- Tapper Monitoring Script --> <script> var script = docum…" at bounding box center [674, 344] width 900 height 226
click at [585, 143] on link "Manage Google protection" at bounding box center [572, 146] width 153 height 35
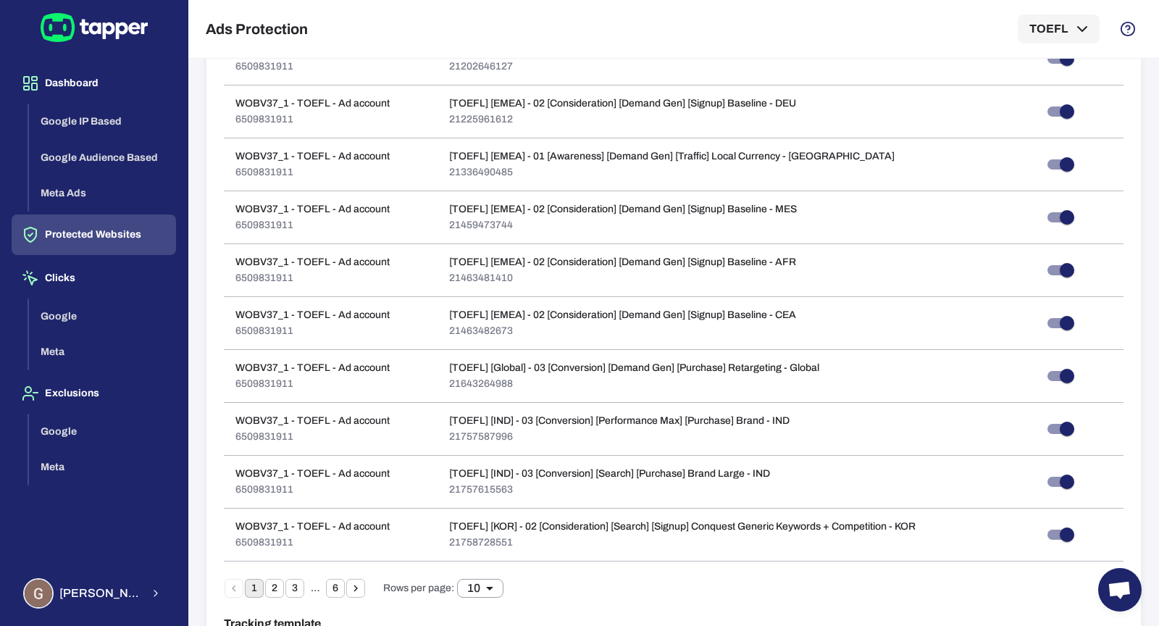
scroll to position [816, 0]
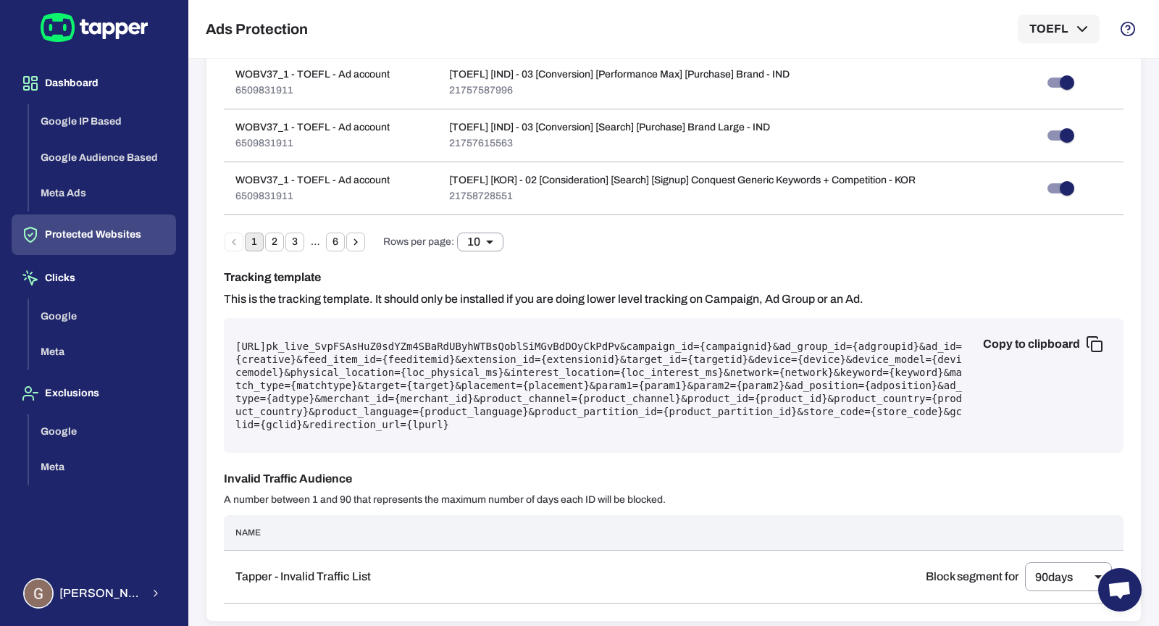
click at [523, 384] on pre "https://protect.tapper.ai/google-ads/click?pk= pk_live_SvpFSAsHuZ0sdYZm4SBaRdUB…" at bounding box center [673, 385] width 876 height 91
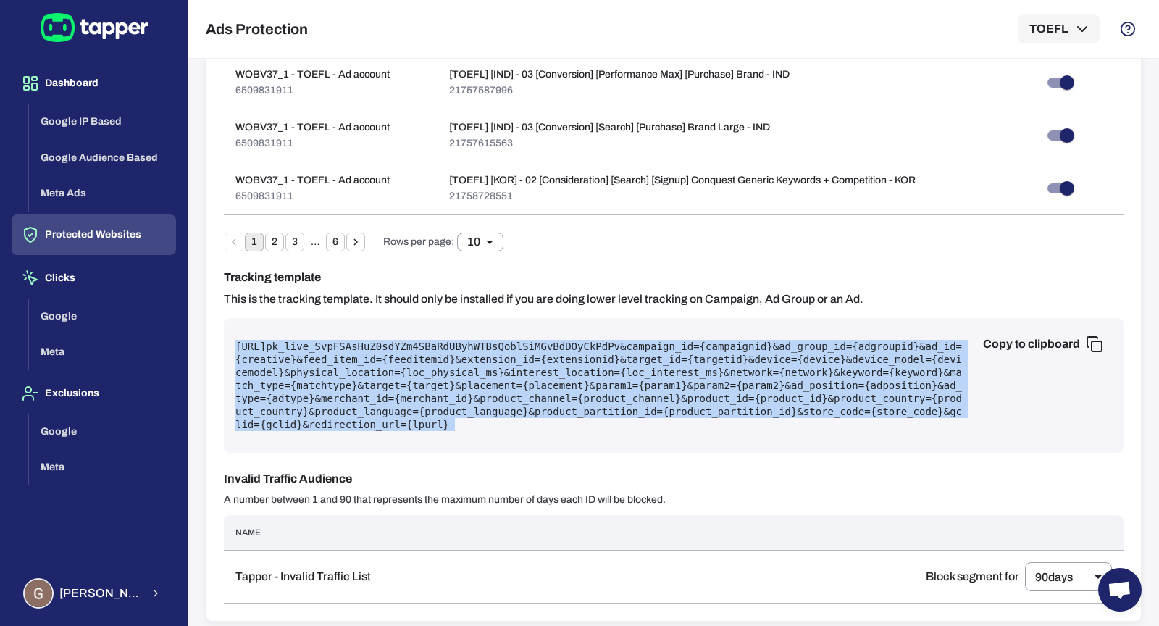
click at [523, 384] on pre "https://protect.tapper.ai/google-ads/click?pk= pk_live_SvpFSAsHuZ0sdYZm4SBaRdUB…" at bounding box center [673, 385] width 876 height 91
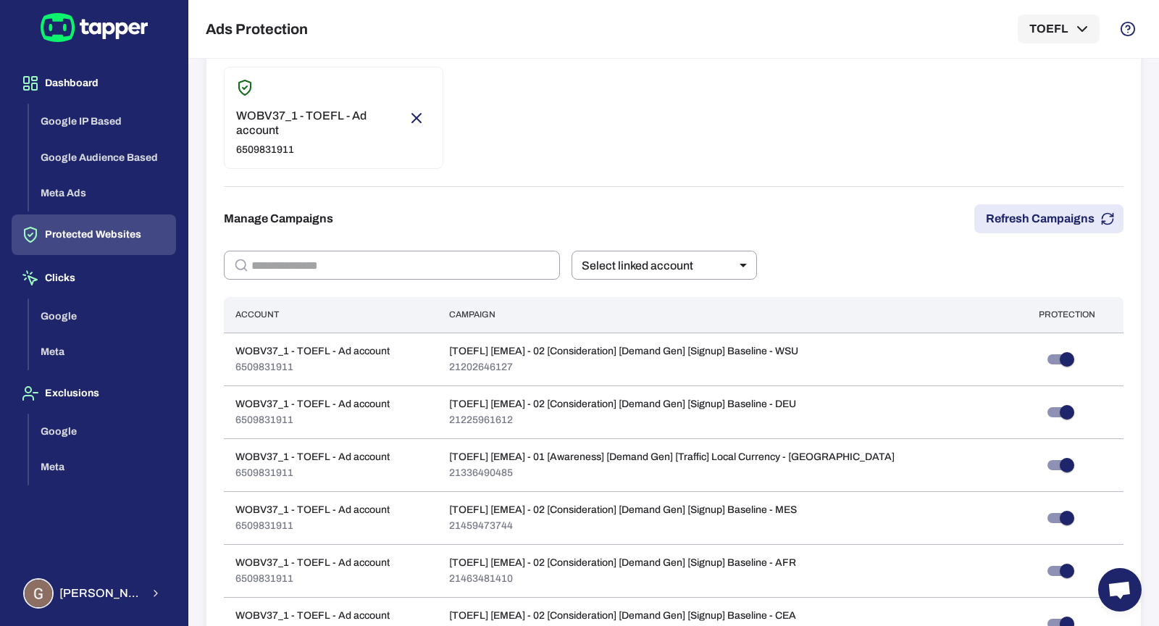
scroll to position [0, 0]
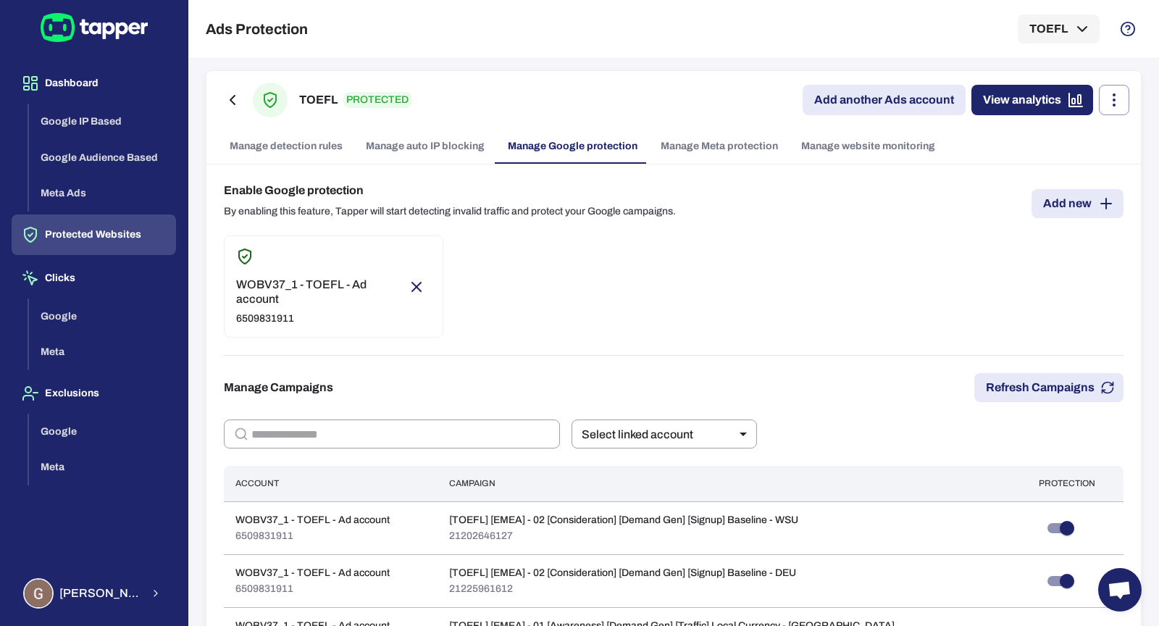
click at [282, 141] on link "Manage detection rules" at bounding box center [286, 146] width 136 height 35
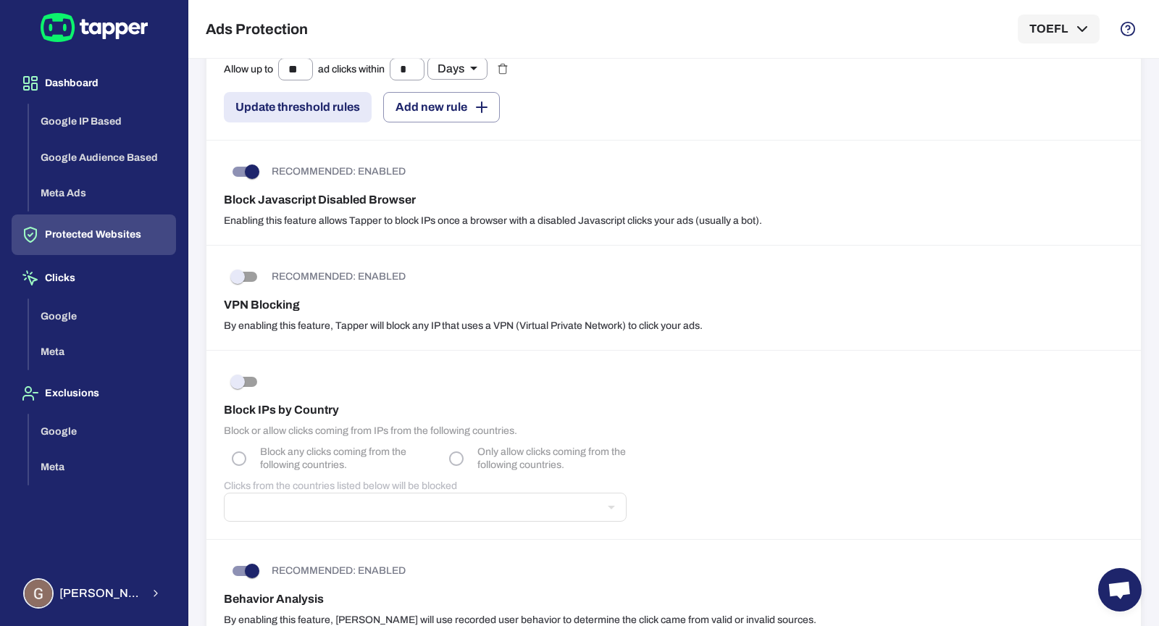
scroll to position [437, 0]
click at [402, 403] on h6 "Block IPs by Country" at bounding box center [674, 409] width 900 height 17
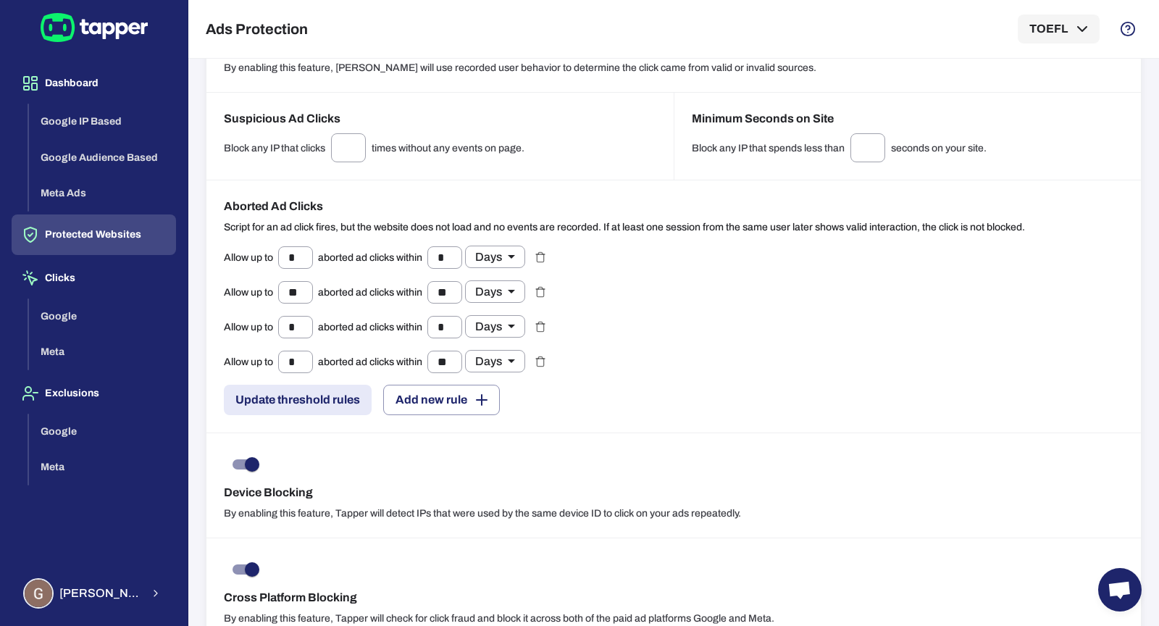
scroll to position [1051, 0]
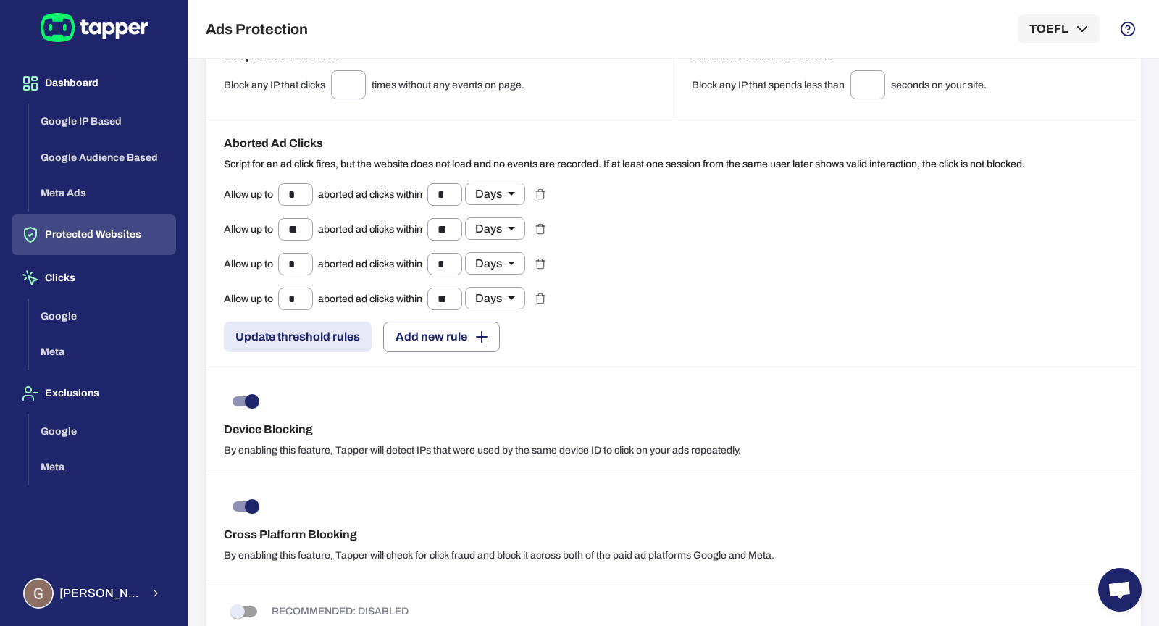
click at [359, 421] on h6 "Device Blocking" at bounding box center [674, 429] width 900 height 17
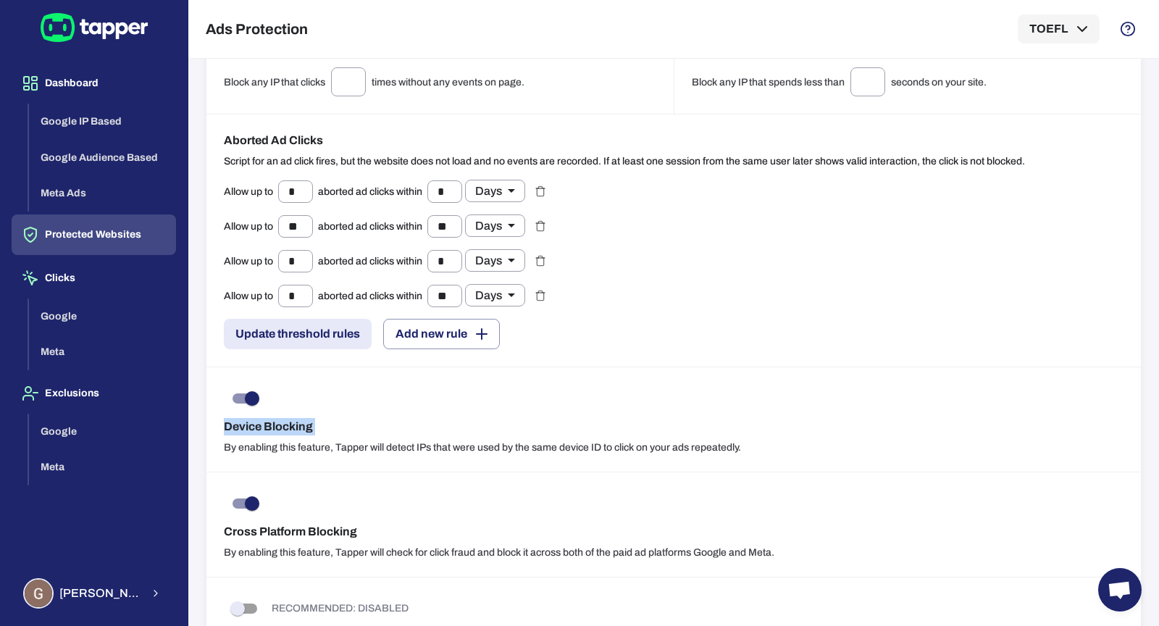
scroll to position [1055, 0]
click at [340, 534] on div "Cross Platform Blocking By enabling this feature, Tapper will check for click f…" at bounding box center [673, 524] width 934 height 105
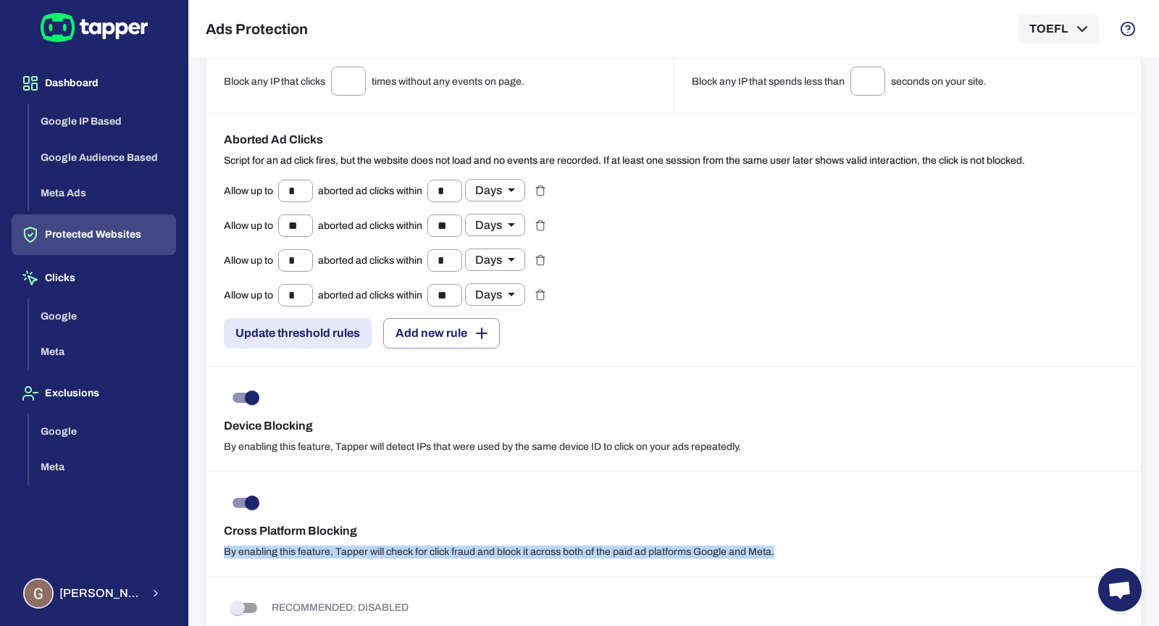
click at [340, 534] on div "Cross Platform Blocking By enabling this feature, Tapper will check for click f…" at bounding box center [673, 524] width 934 height 105
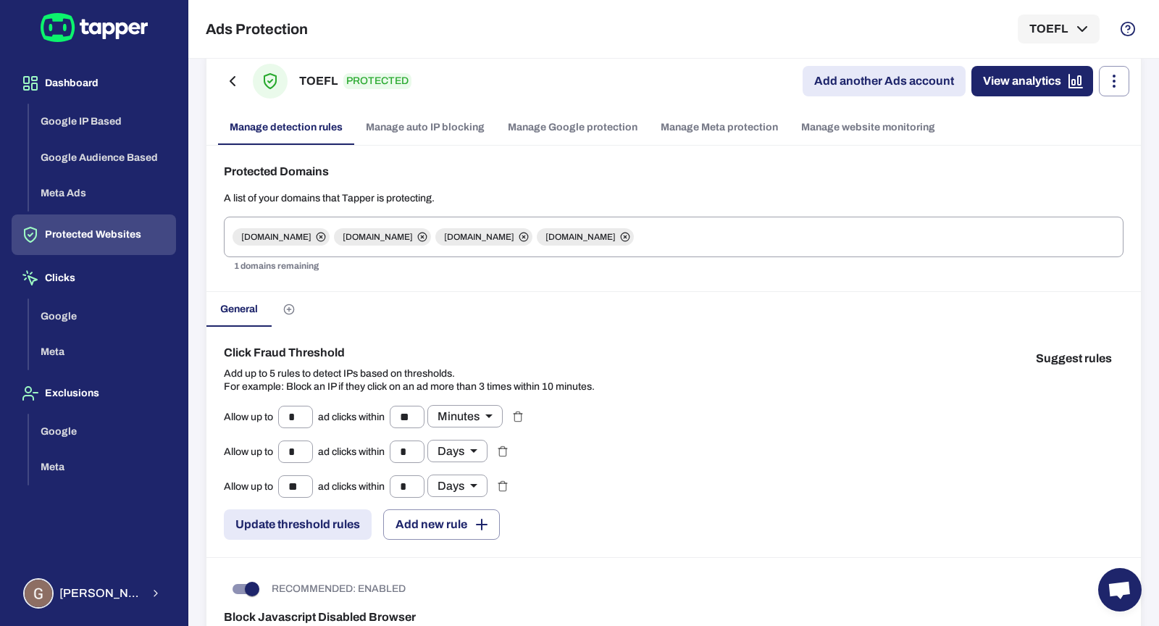
scroll to position [0, 0]
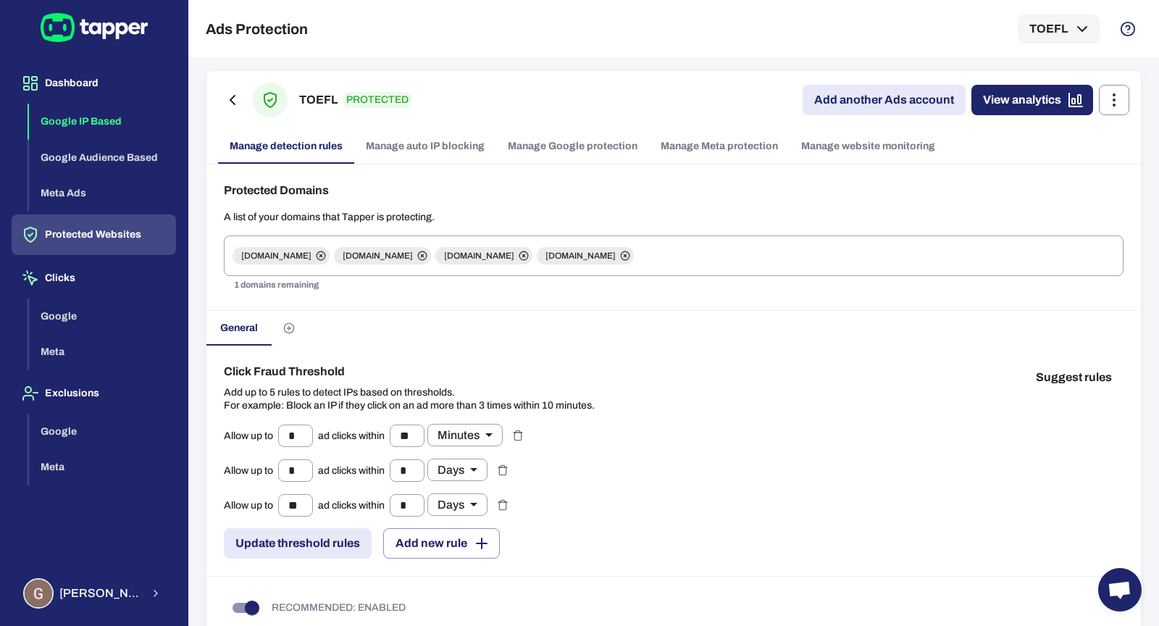
click at [70, 108] on button "Google IP Based" at bounding box center [102, 122] width 147 height 36
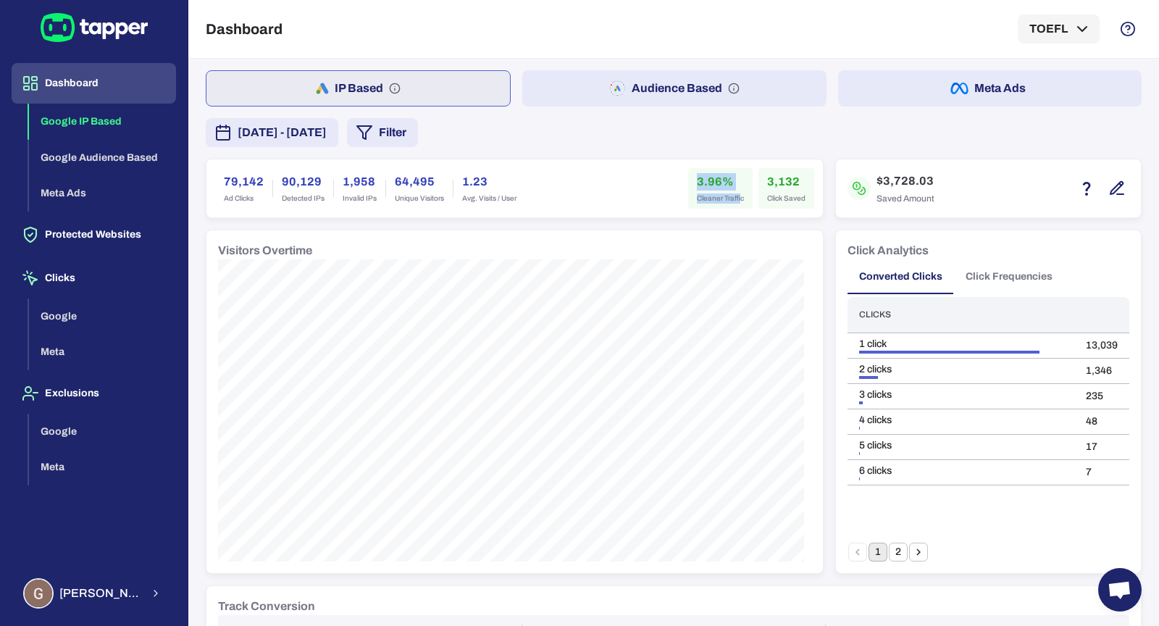
drag, startPoint x: 680, startPoint y: 183, endPoint x: 732, endPoint y: 201, distance: 55.0
click at [732, 201] on div "3.96% Cleaner Traffic" at bounding box center [720, 188] width 64 height 41
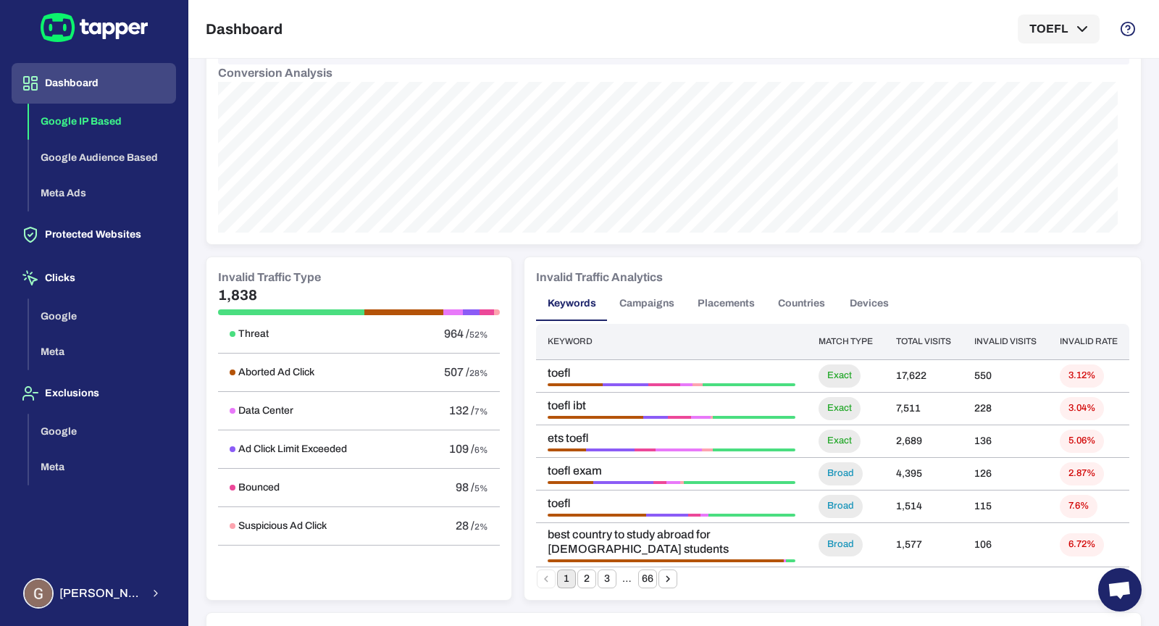
scroll to position [648, 0]
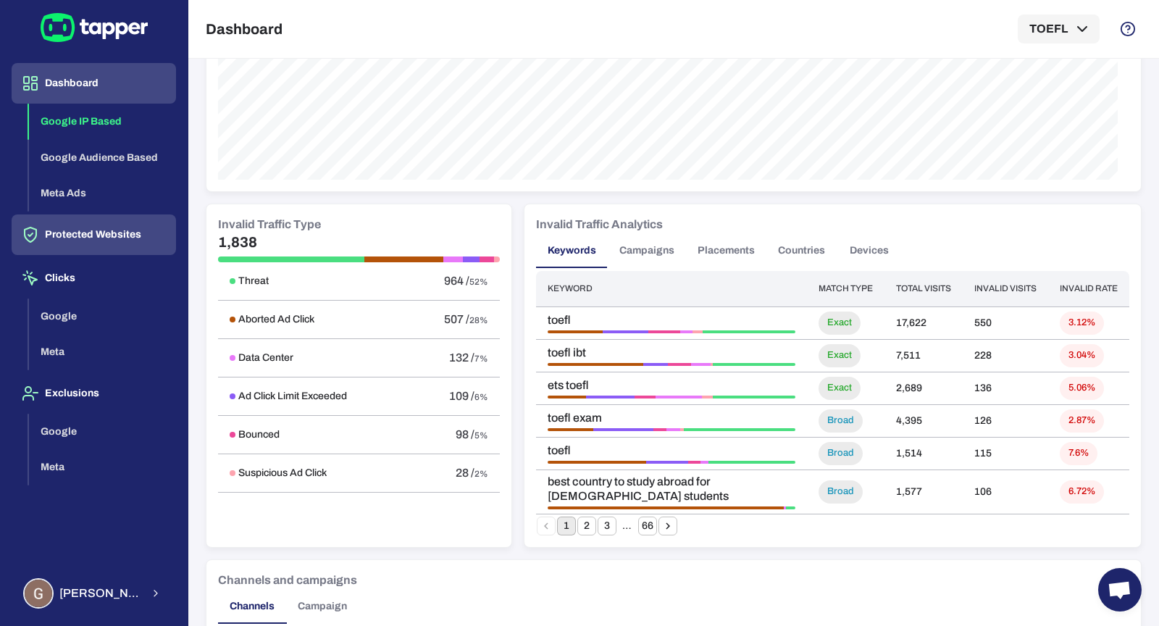
click at [143, 247] on button "Protected Websites" at bounding box center [94, 234] width 164 height 41
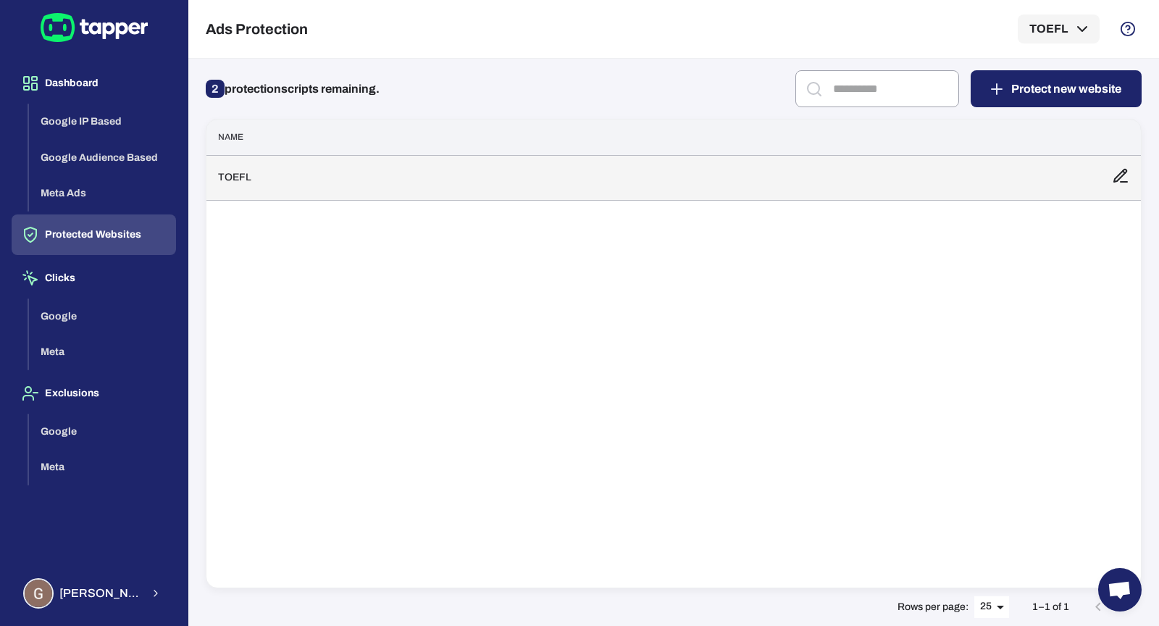
click at [370, 162] on td "TOEFL" at bounding box center [653, 177] width 894 height 45
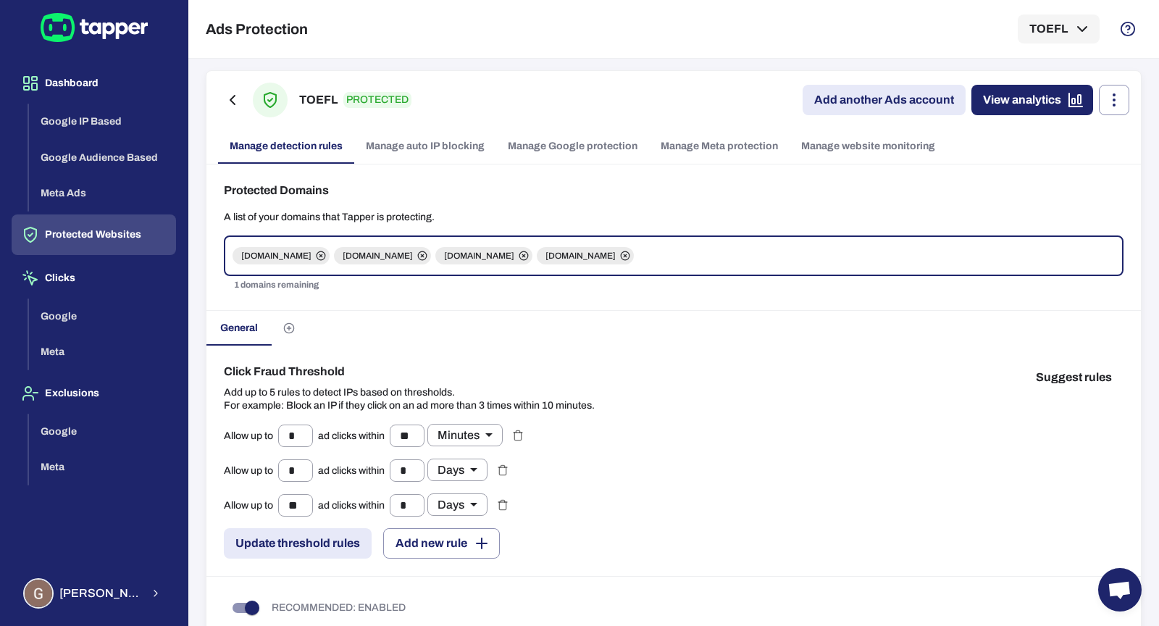
click at [563, 143] on link "Manage Google protection" at bounding box center [572, 146] width 153 height 35
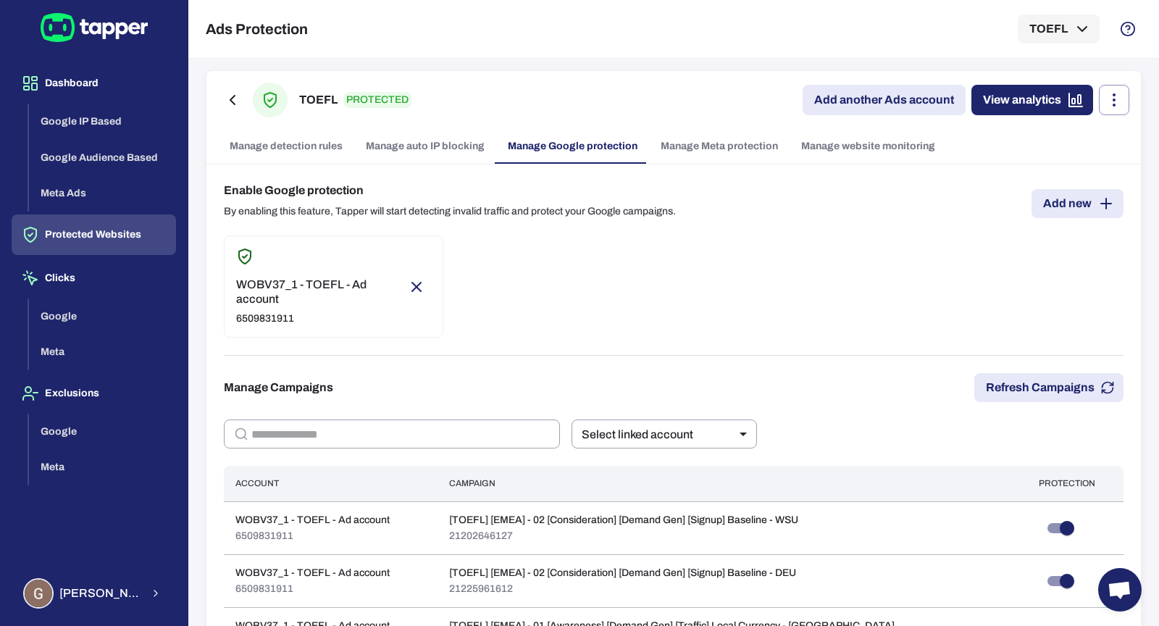
click at [1052, 208] on link "Add new" at bounding box center [1077, 203] width 92 height 29
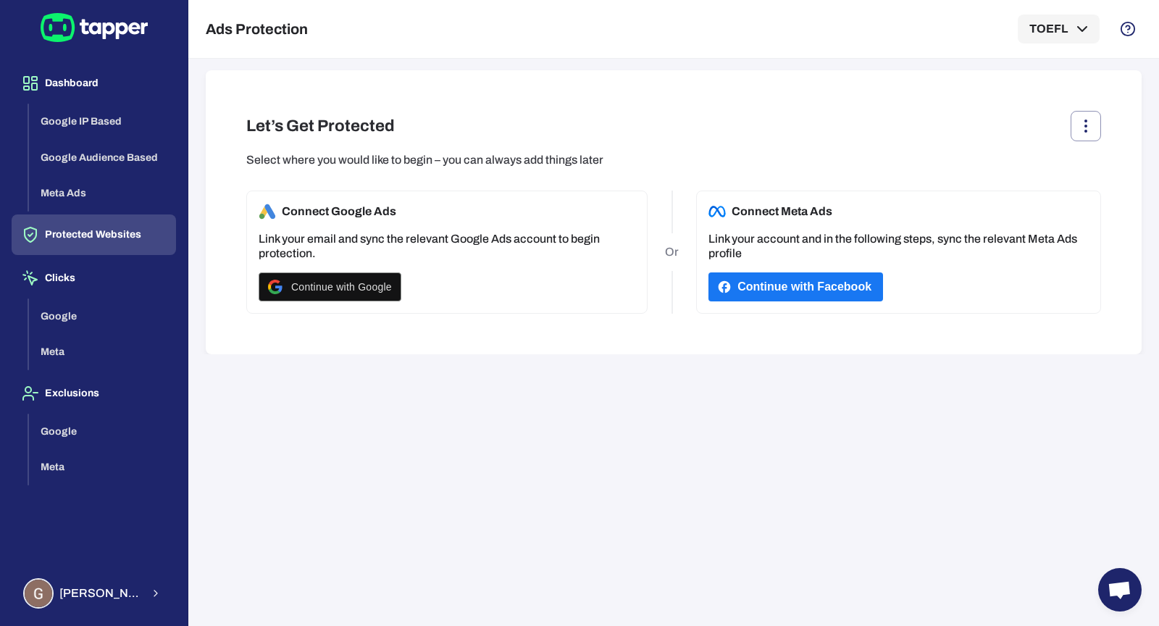
click at [99, 232] on button "Protected Websites" at bounding box center [94, 234] width 164 height 41
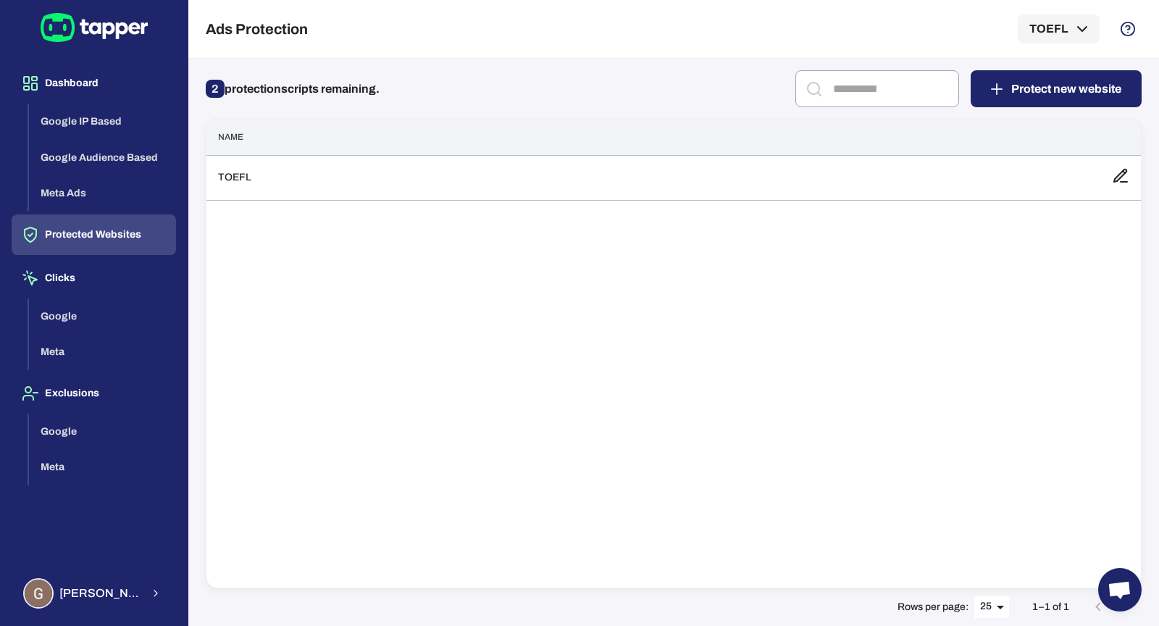
click at [638, 202] on div "Name TOEFL" at bounding box center [674, 353] width 936 height 469
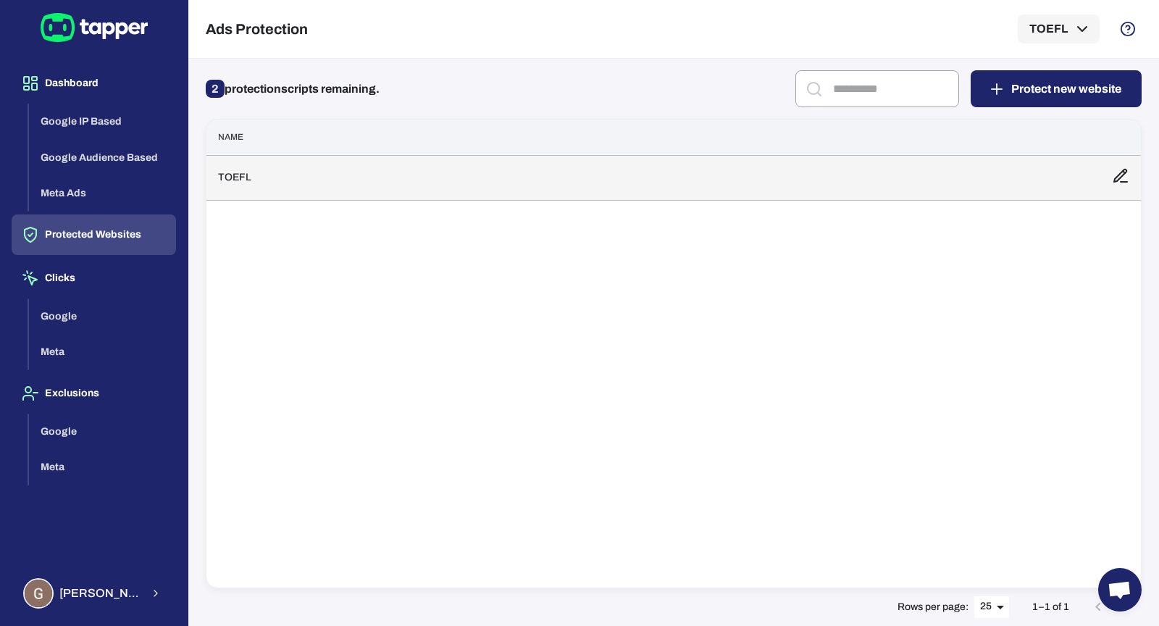
click at [644, 180] on td "TOEFL" at bounding box center [653, 177] width 894 height 45
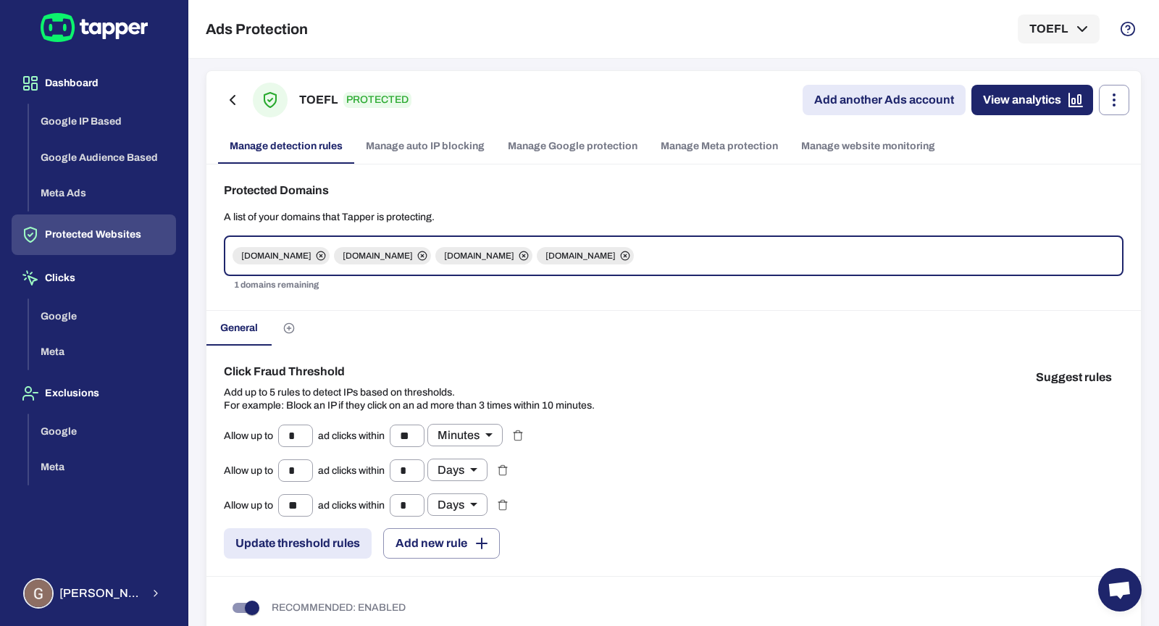
click at [861, 141] on link "Manage website monitoring" at bounding box center [868, 146] width 157 height 35
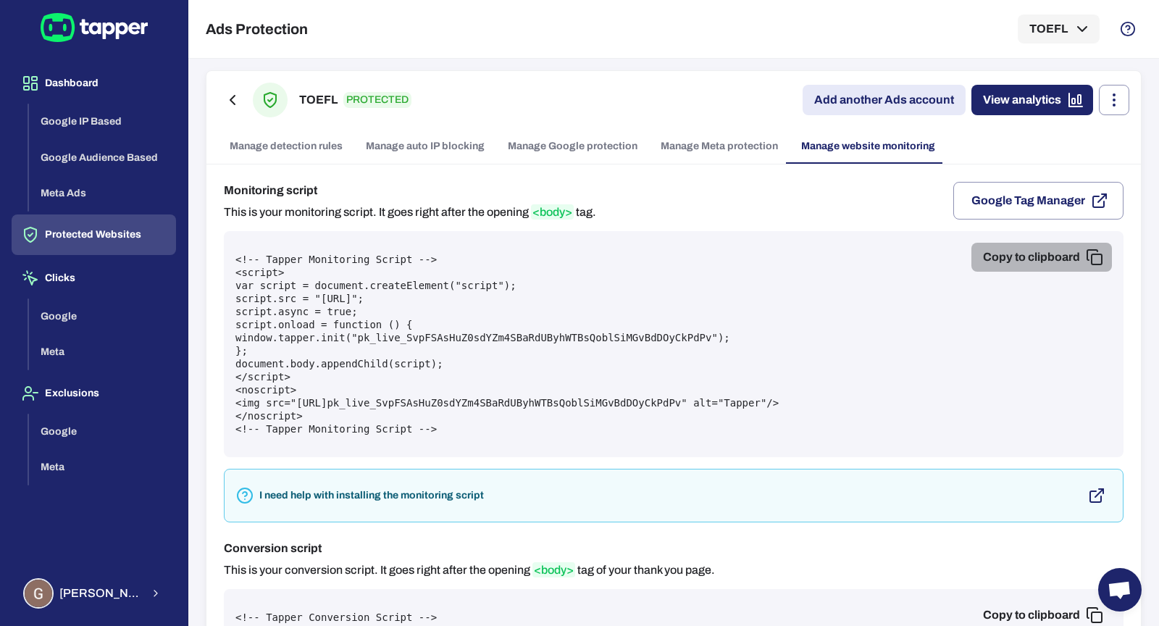
click at [1018, 262] on button "Copy to clipboard" at bounding box center [1041, 257] width 141 height 29
click at [321, 153] on link "Manage detection rules" at bounding box center [286, 146] width 136 height 35
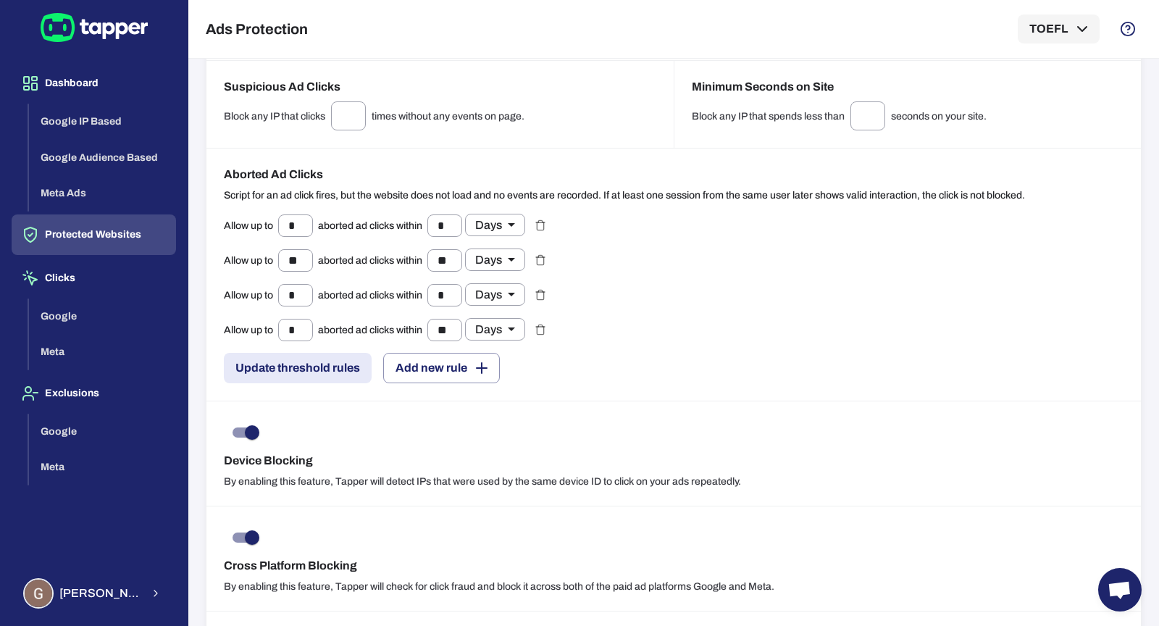
scroll to position [1124, 0]
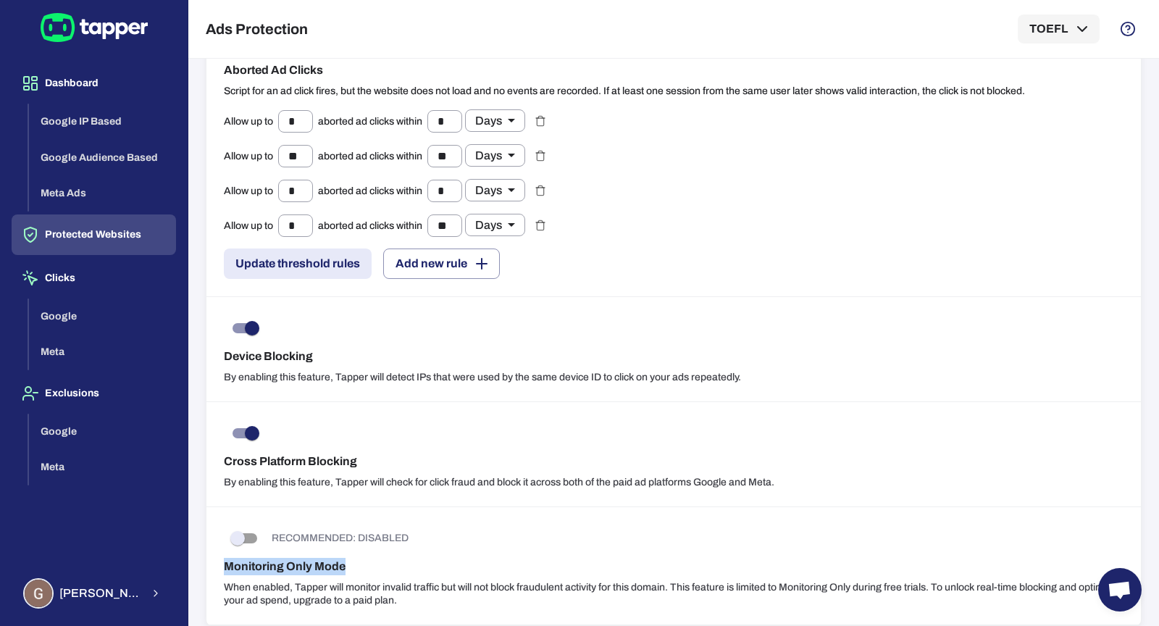
drag, startPoint x: 382, startPoint y: 556, endPoint x: 214, endPoint y: 560, distance: 168.8
click at [214, 560] on div "RECOMMENDED: DISABLED Monitoring Only Mode When enabled, Tapper will monitor in…" at bounding box center [673, 566] width 934 height 118
